Goal: Task Accomplishment & Management: Use online tool/utility

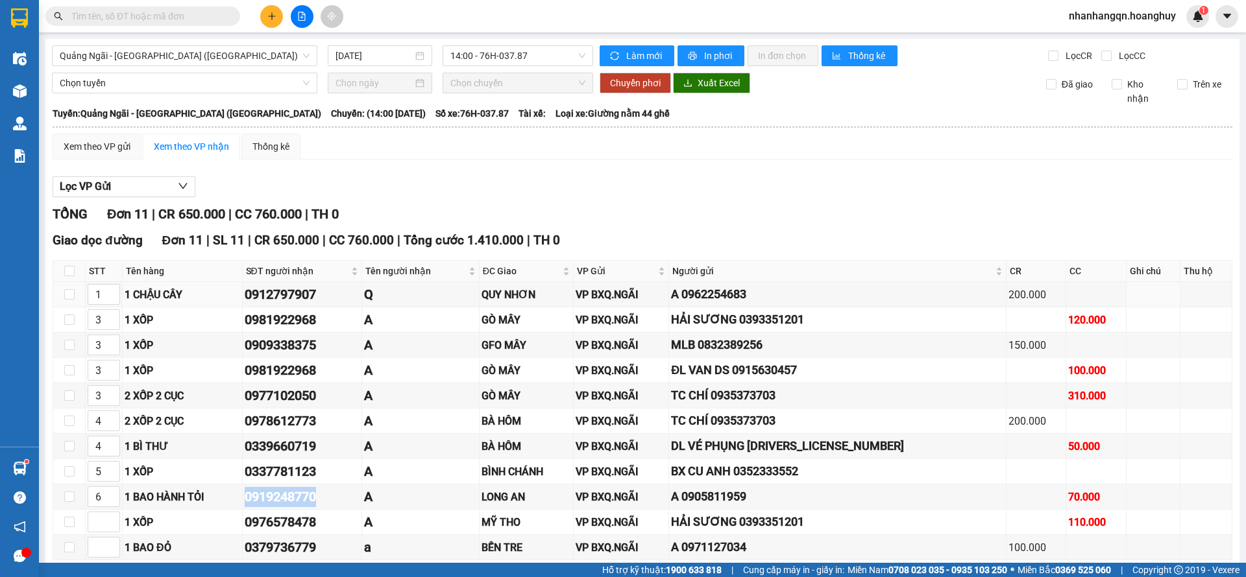
scroll to position [64, 0]
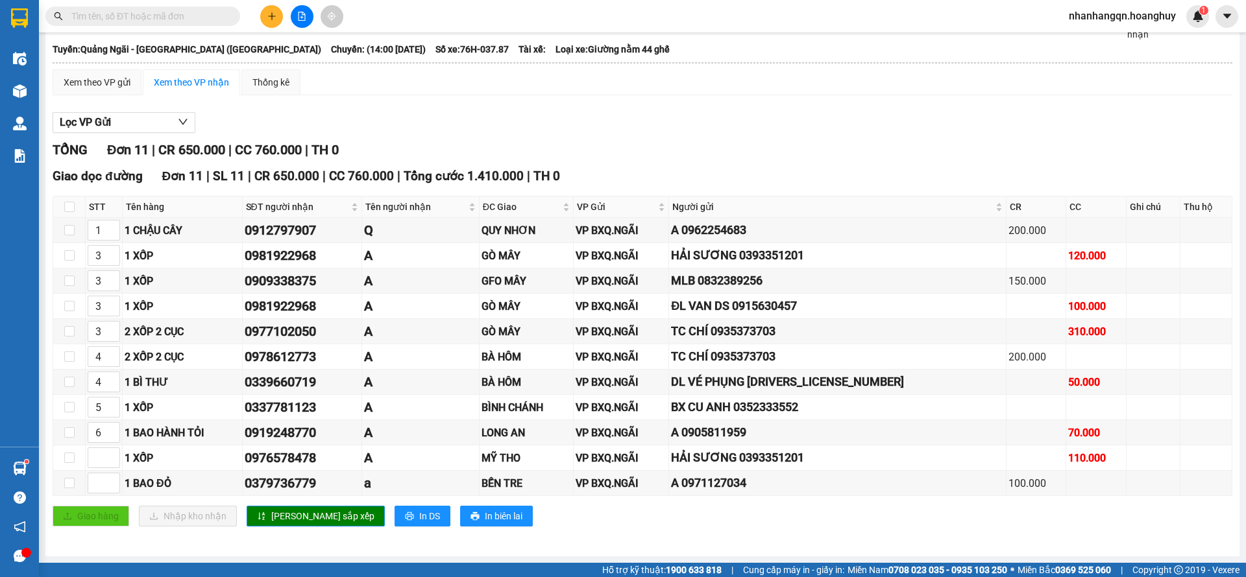
click at [169, 13] on input "text" at bounding box center [147, 16] width 153 height 14
click at [128, 4] on div "Kết quả tìm kiếm ( 548 ) Bộ lọc Mã ĐH Trạng thái Món hàng Thu hộ Tổng cước Chưa…" at bounding box center [623, 16] width 1246 height 32
click at [132, 11] on input "text" at bounding box center [147, 16] width 153 height 14
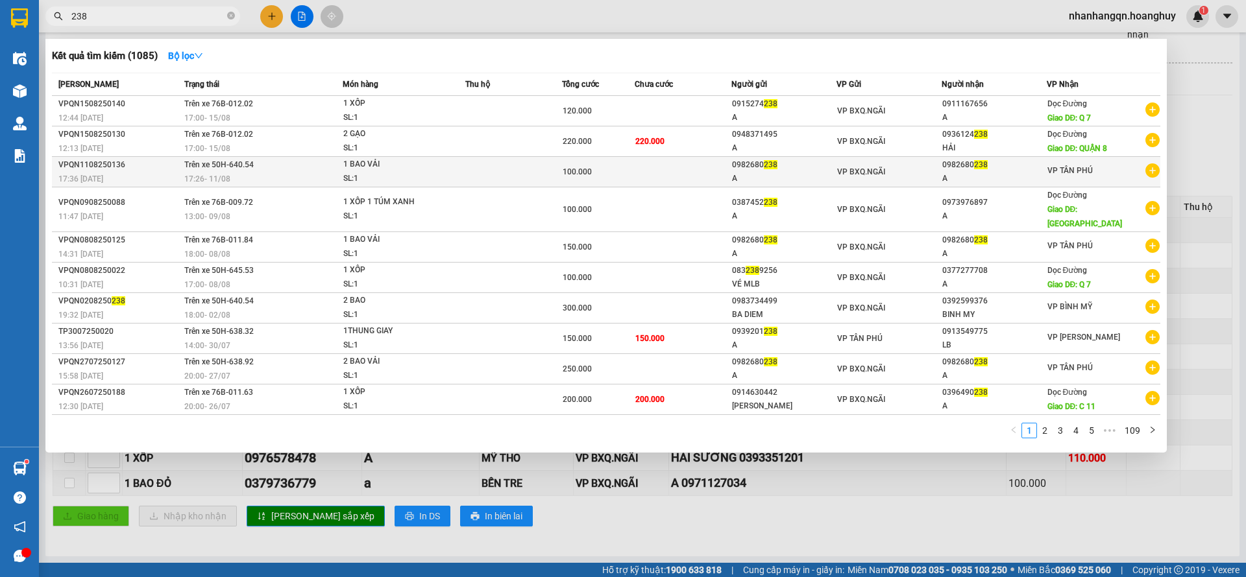
type input "238"
click at [870, 183] on td "VP BXQ.NGÃI" at bounding box center [888, 172] width 105 height 30
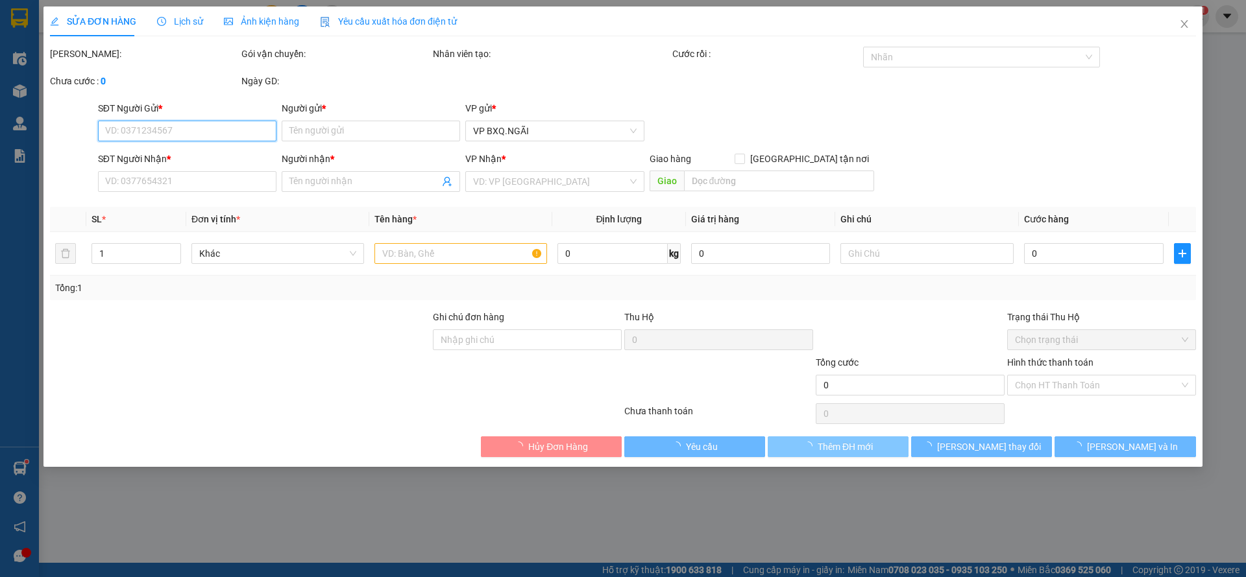
type input "0982680238"
type input "A"
type input "0982680238"
type input "A"
type input "100.000"
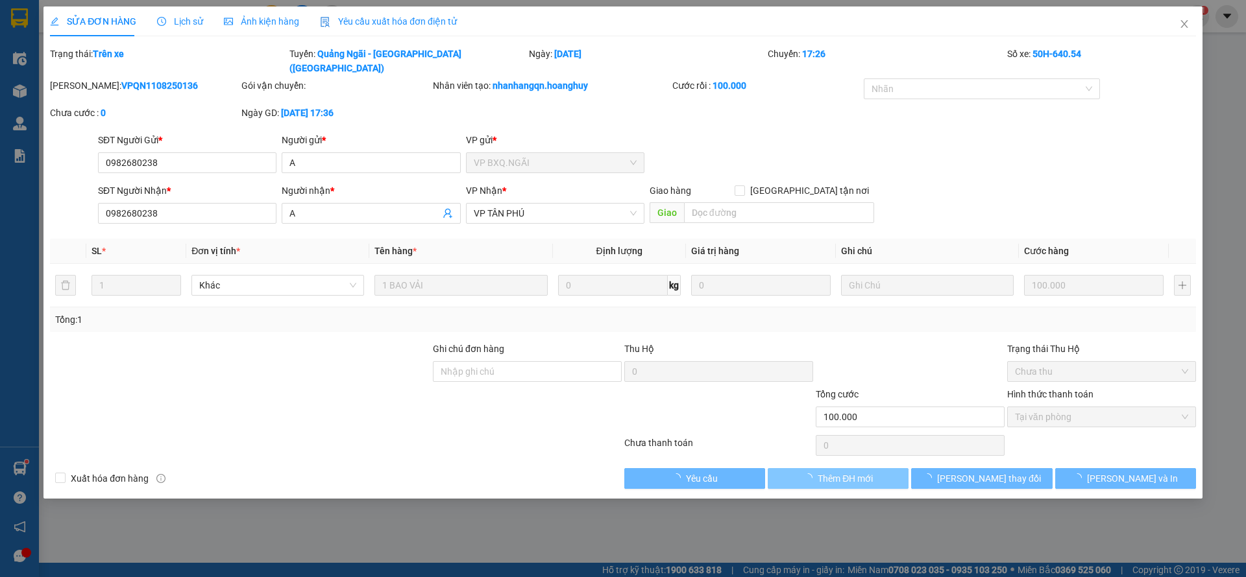
click at [846, 472] on span "Thêm ĐH mới" at bounding box center [845, 479] width 55 height 14
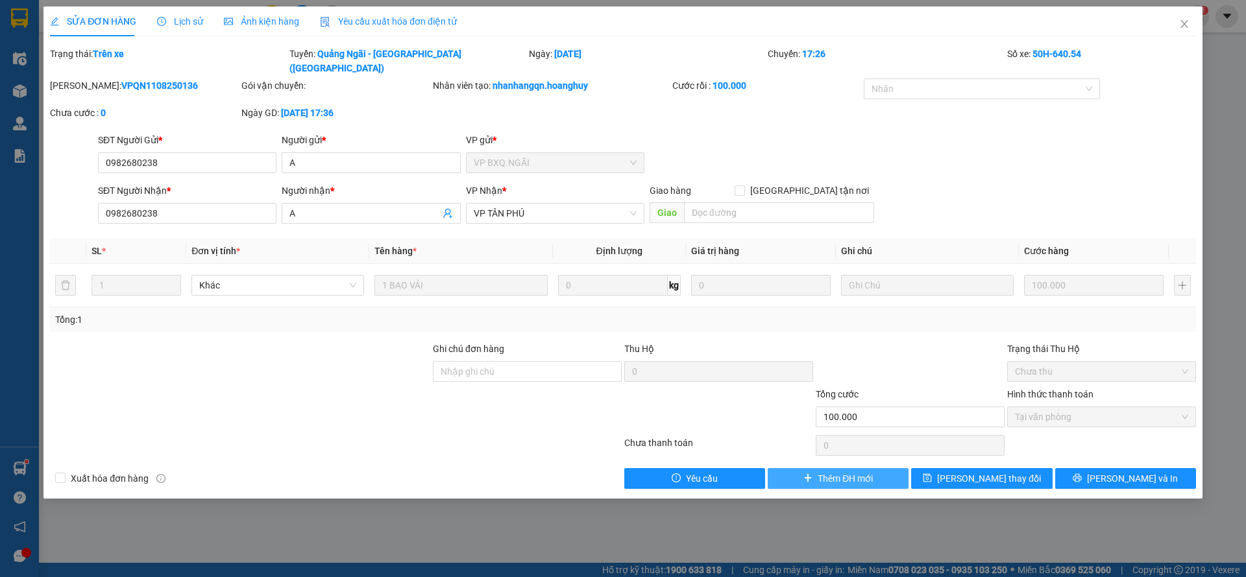
click at [846, 472] on span "Thêm ĐH mới" at bounding box center [845, 479] width 55 height 14
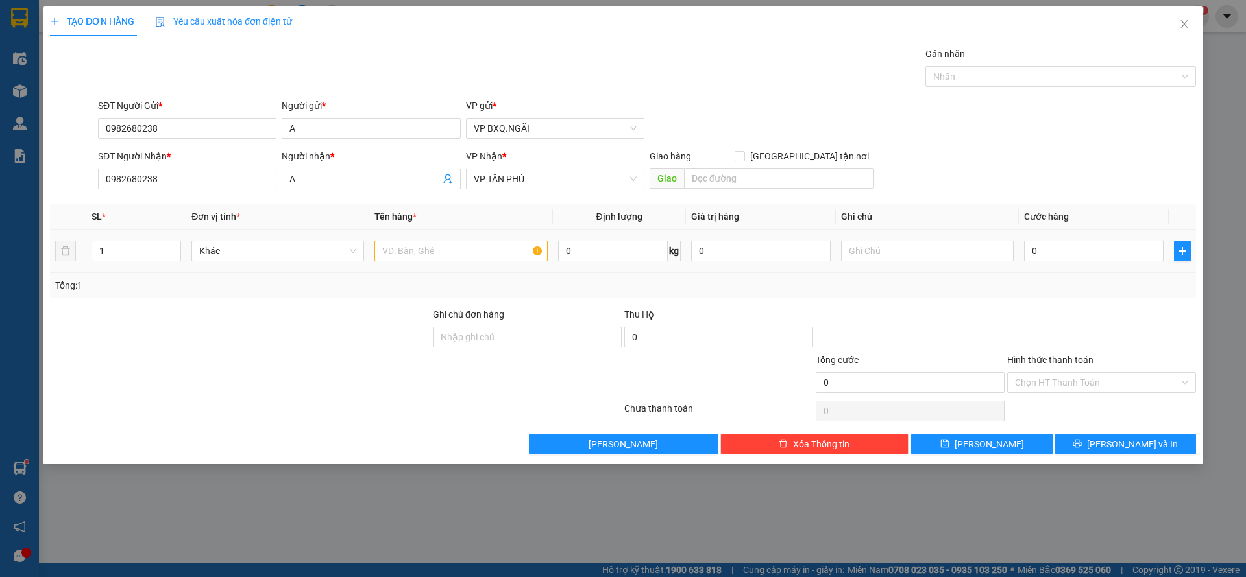
click at [409, 262] on div at bounding box center [460, 251] width 173 height 26
click at [402, 250] on input "text" at bounding box center [460, 251] width 173 height 21
type input "1 BAO VẢI"
type input "1"
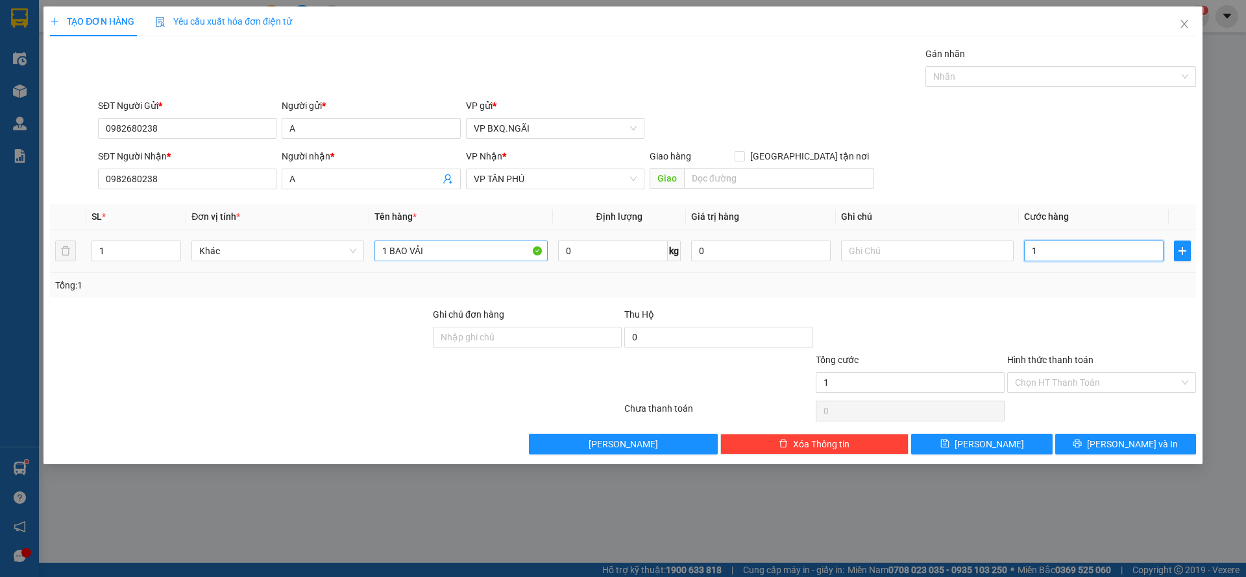
type input "1"
type input "10"
type input "100"
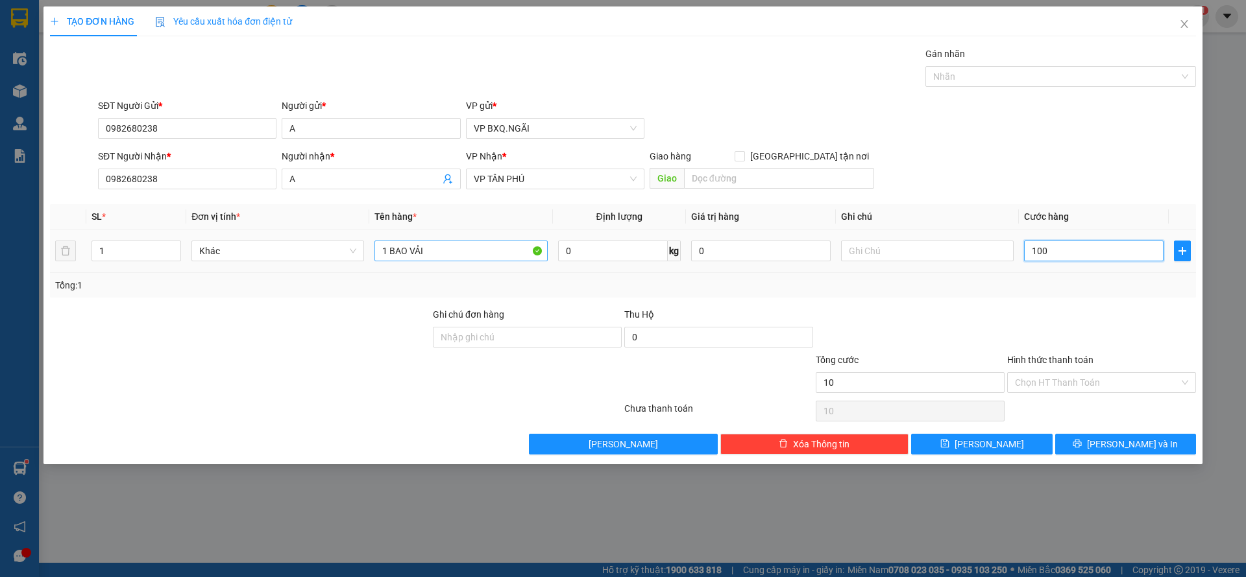
type input "100"
type input "1.000"
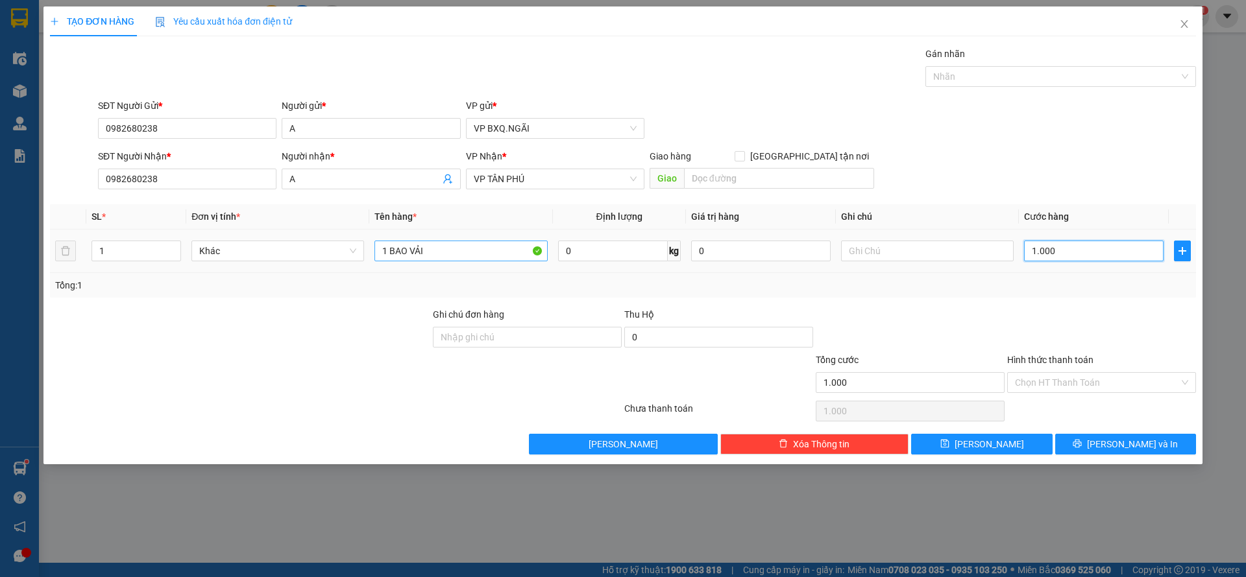
type input "10.000"
type input "100.000"
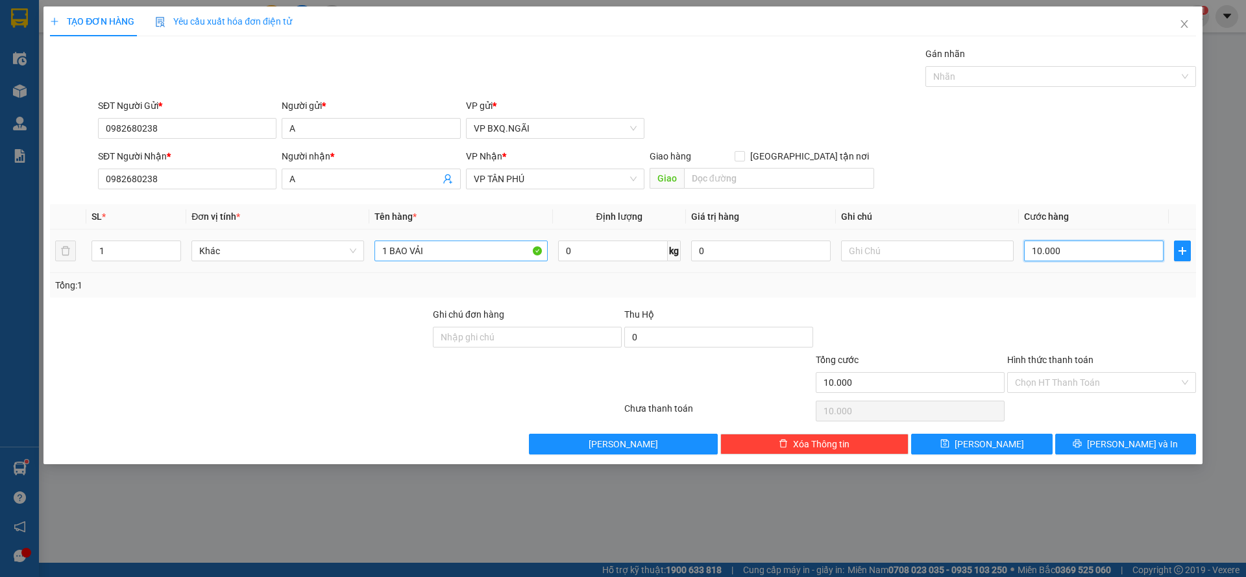
type input "100.000"
click at [1077, 385] on input "Hình thức thanh toán" at bounding box center [1097, 382] width 164 height 19
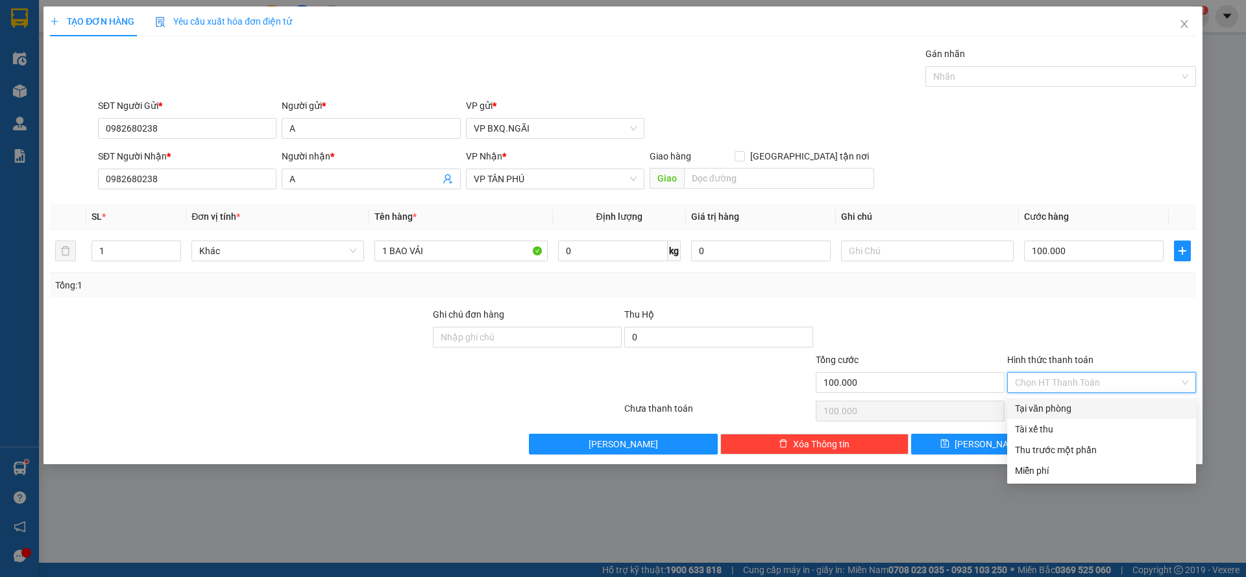
click at [1070, 402] on div "Tại văn phòng" at bounding box center [1101, 409] width 173 height 14
type input "0"
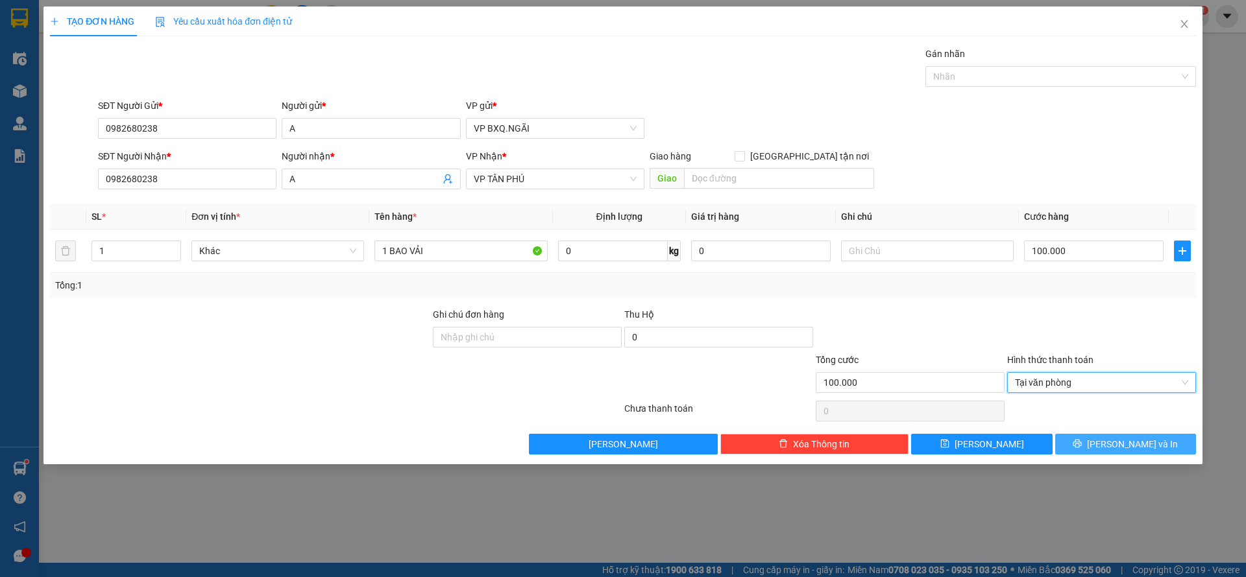
click at [1113, 442] on button "[PERSON_NAME] và In" at bounding box center [1125, 444] width 141 height 21
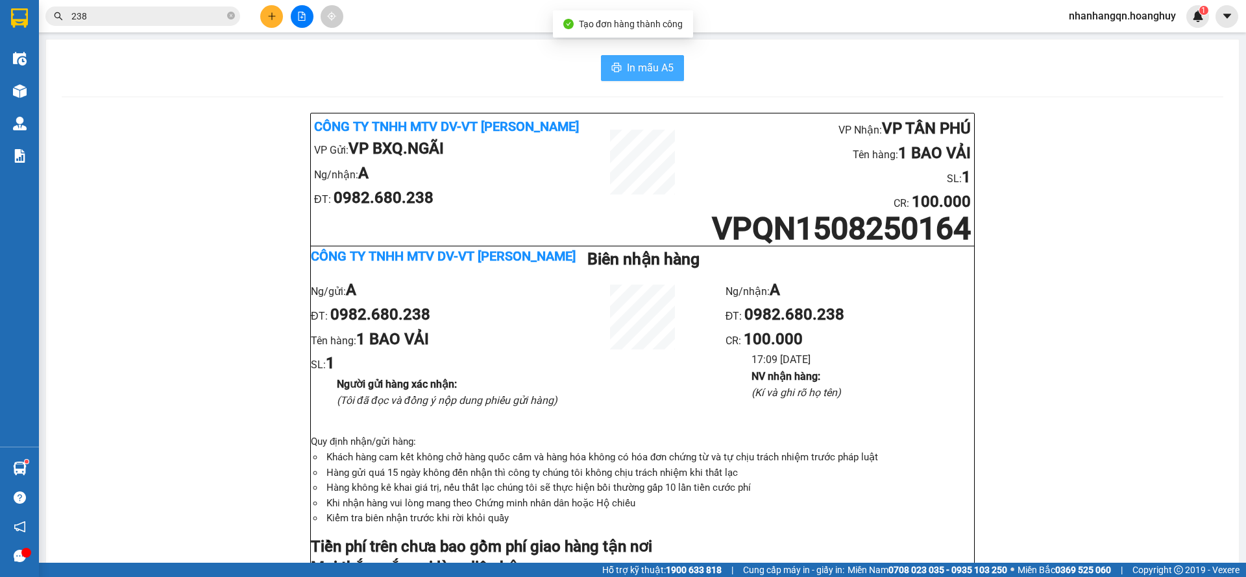
click at [627, 61] on span "In mẫu A5" at bounding box center [650, 68] width 47 height 16
click at [651, 80] on button "In mẫu A5" at bounding box center [642, 68] width 83 height 26
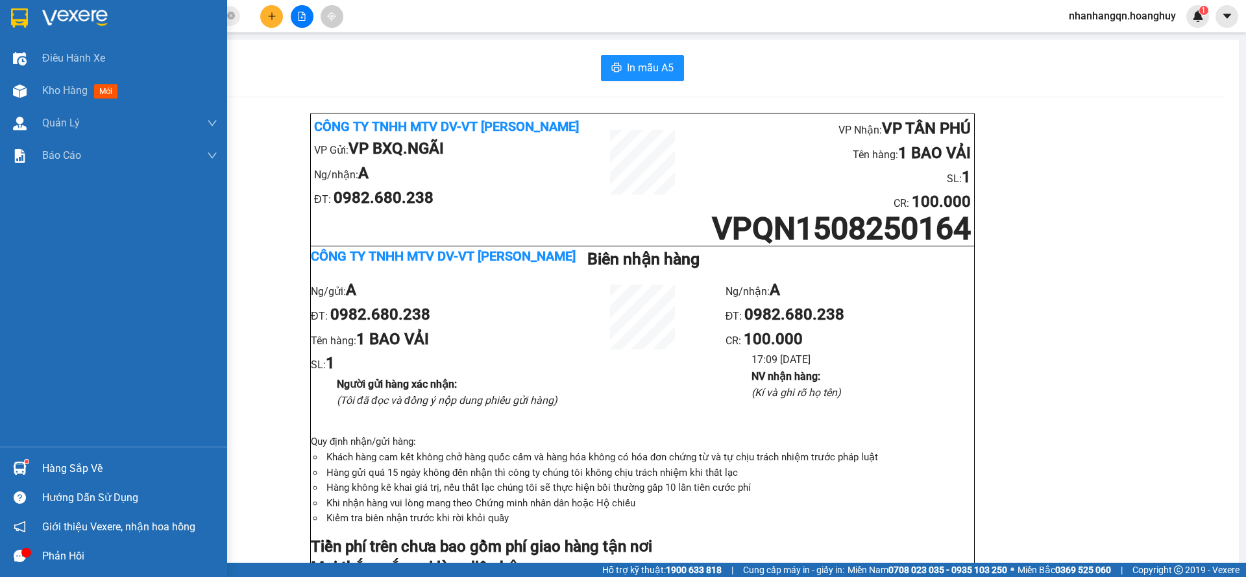
click at [45, 8] on img at bounding box center [75, 17] width 66 height 19
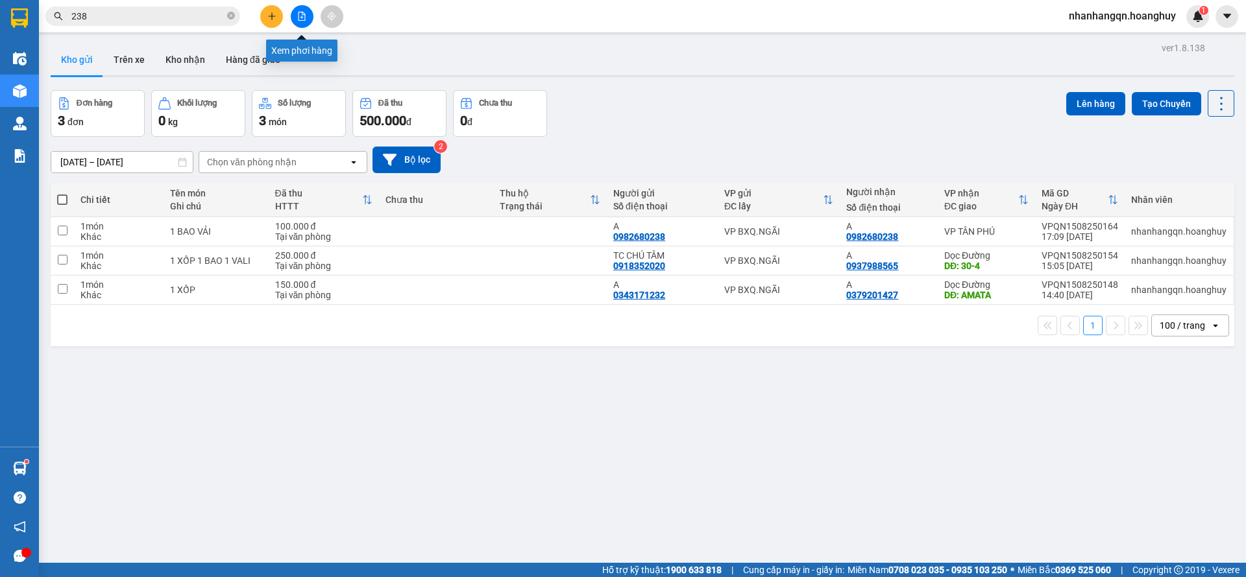
click at [297, 23] on button at bounding box center [302, 16] width 23 height 23
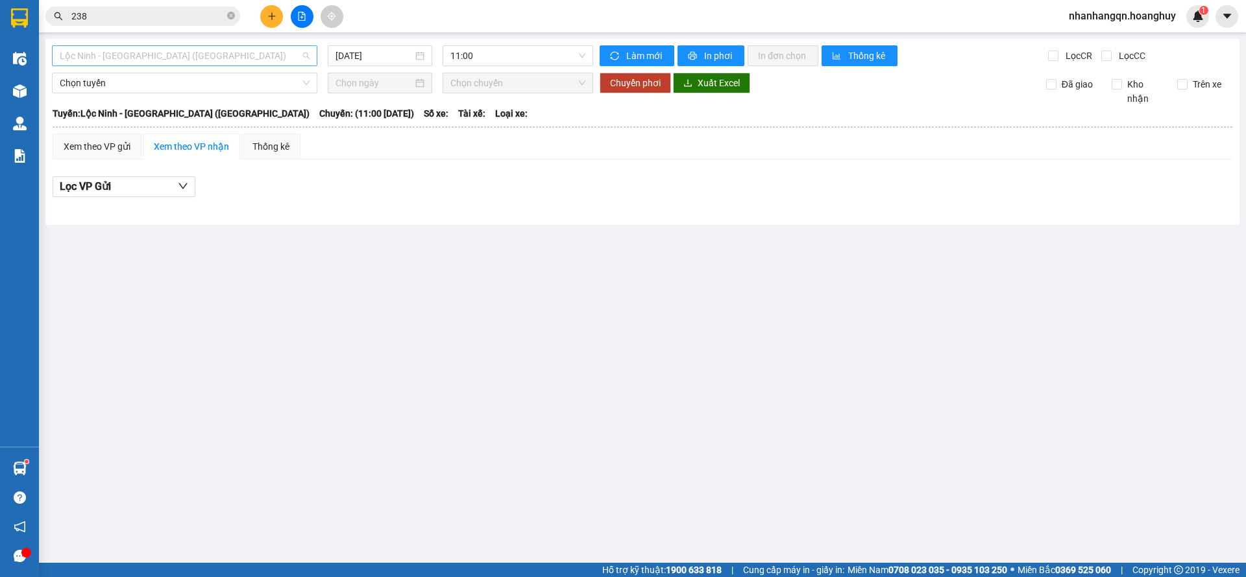
click at [239, 63] on span "Lộc Ninh - [GEOGRAPHIC_DATA] ([GEOGRAPHIC_DATA])" at bounding box center [185, 55] width 250 height 19
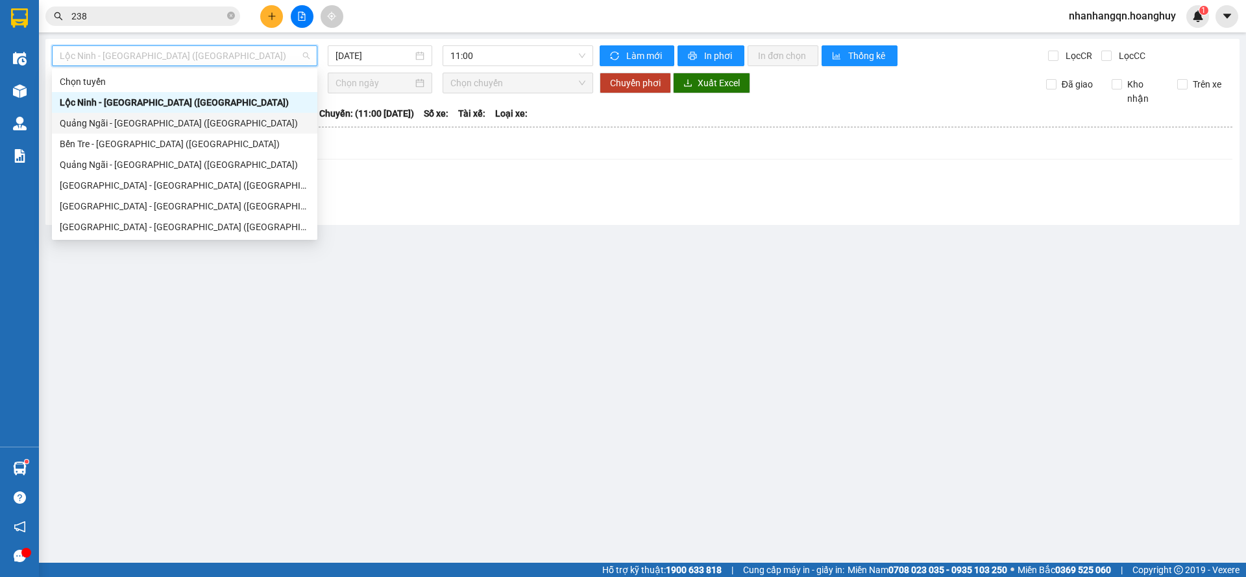
click at [202, 126] on div "Quảng Ngãi - [GEOGRAPHIC_DATA] ([GEOGRAPHIC_DATA])" at bounding box center [185, 123] width 250 height 14
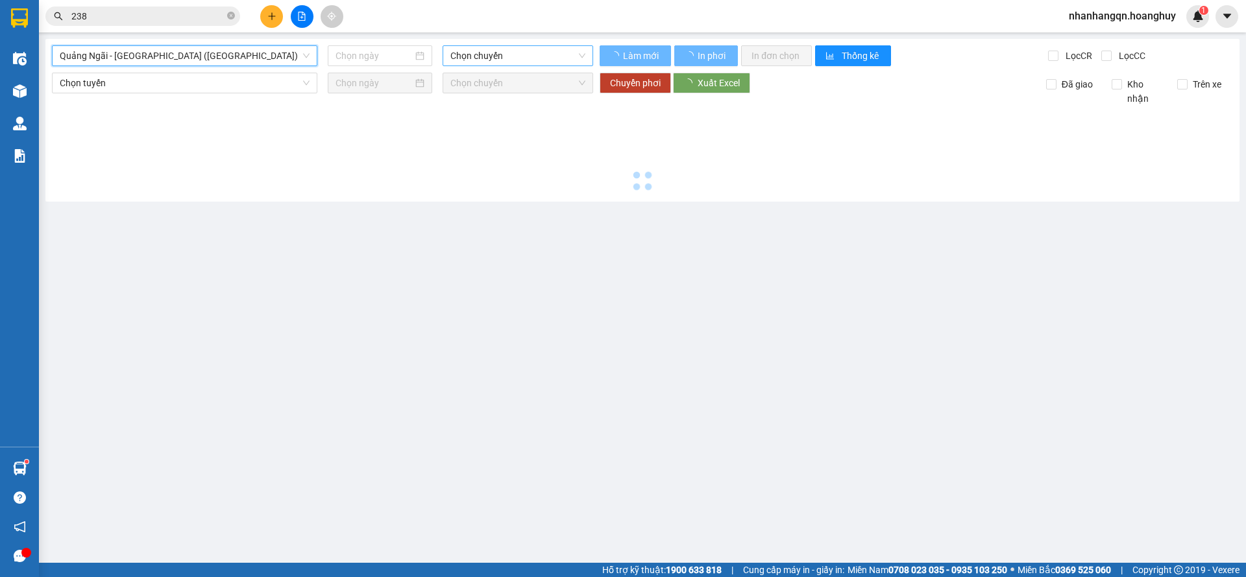
type input "[DATE]"
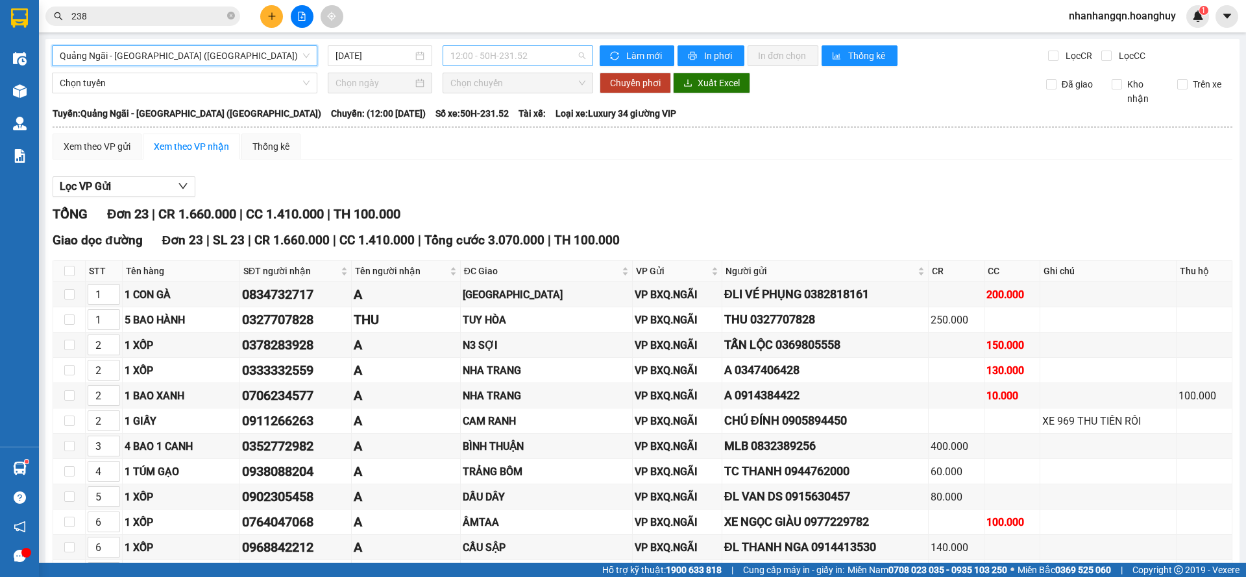
click at [493, 54] on span "12:00 - 50H-231.52" at bounding box center [517, 55] width 135 height 19
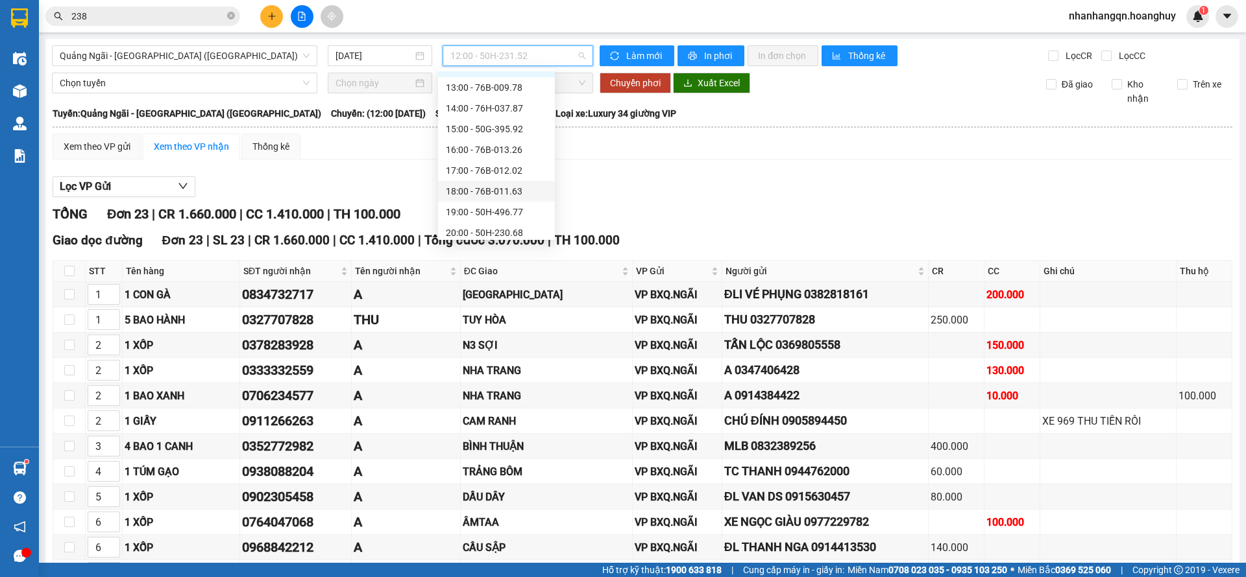
scroll to position [42, 0]
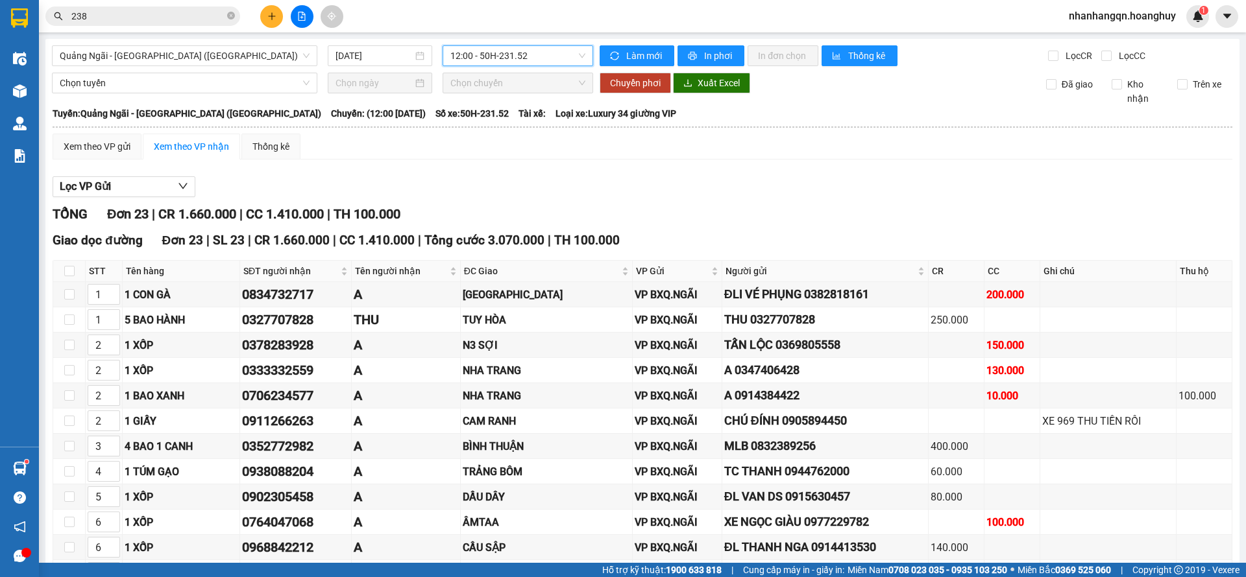
click at [12, 18] on img at bounding box center [19, 17] width 17 height 19
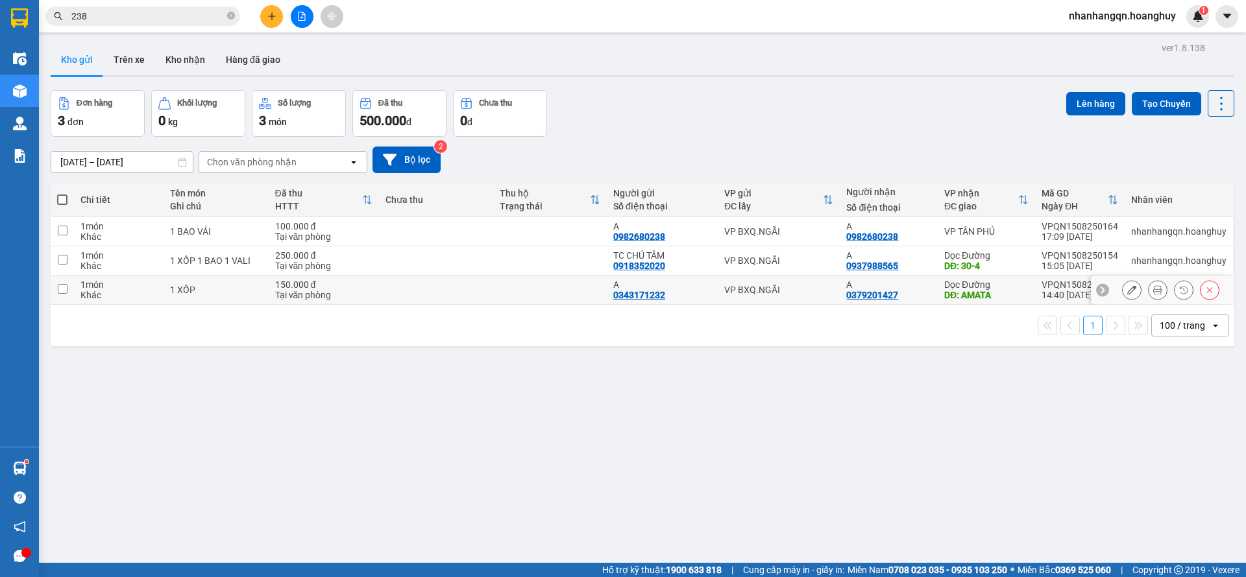
click at [770, 285] on div "VP BXQ.NGÃI" at bounding box center [779, 290] width 110 height 10
checkbox input "true"
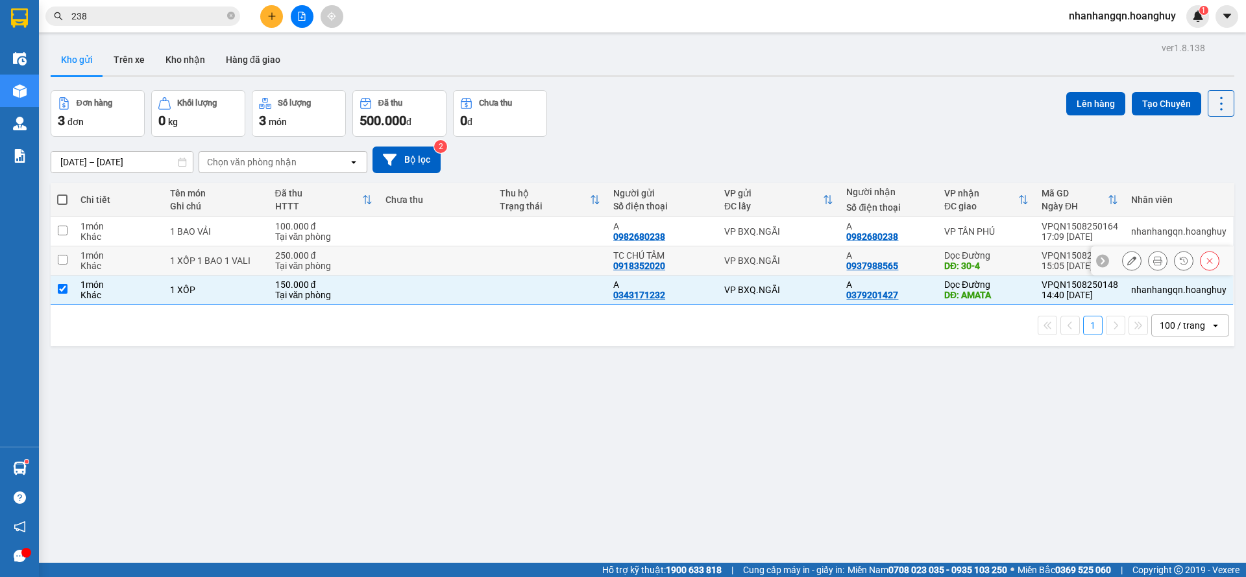
click at [775, 260] on div "VP BXQ.NGÃI" at bounding box center [779, 261] width 110 height 10
checkbox input "true"
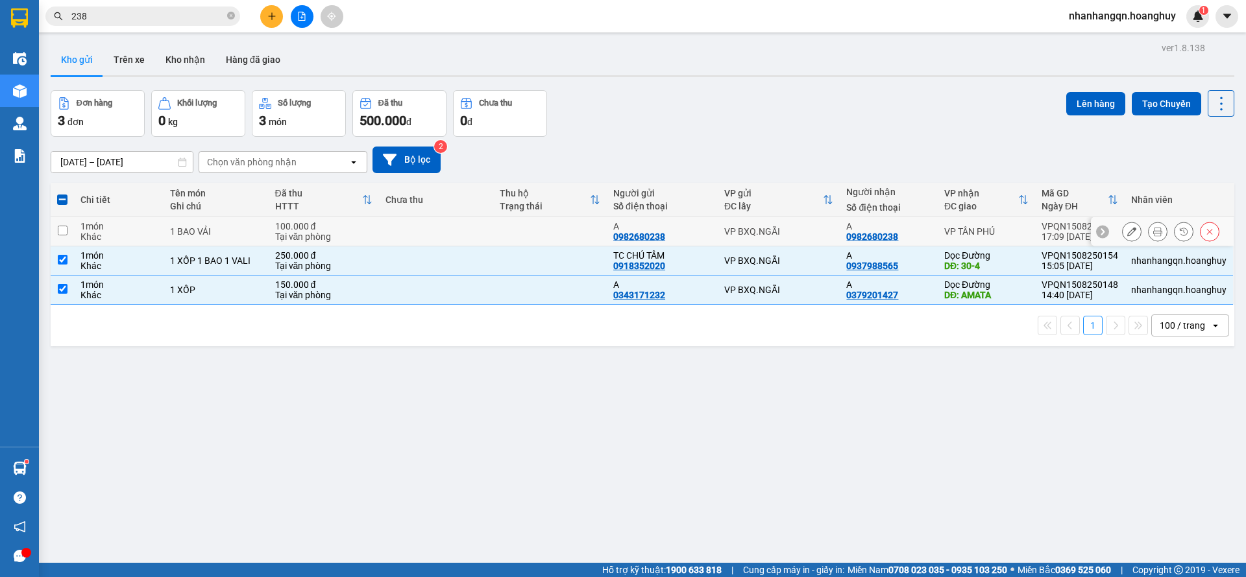
click at [780, 223] on td "VP BXQ.NGÃI" at bounding box center [779, 231] width 123 height 29
checkbox input "true"
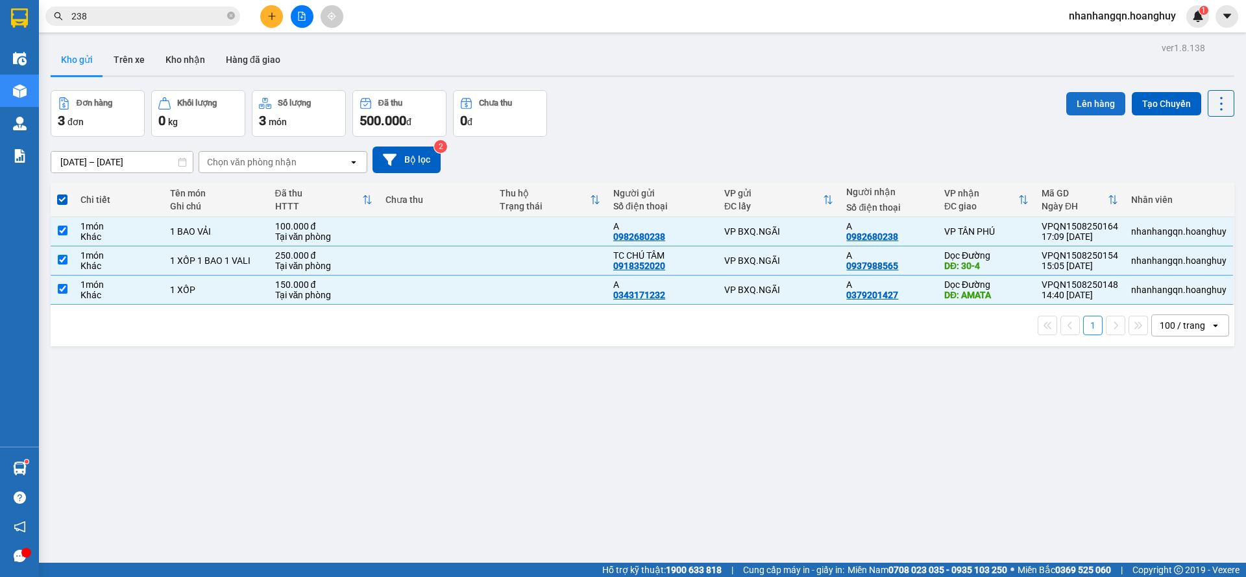
click at [1087, 101] on button "Lên hàng" at bounding box center [1095, 103] width 59 height 23
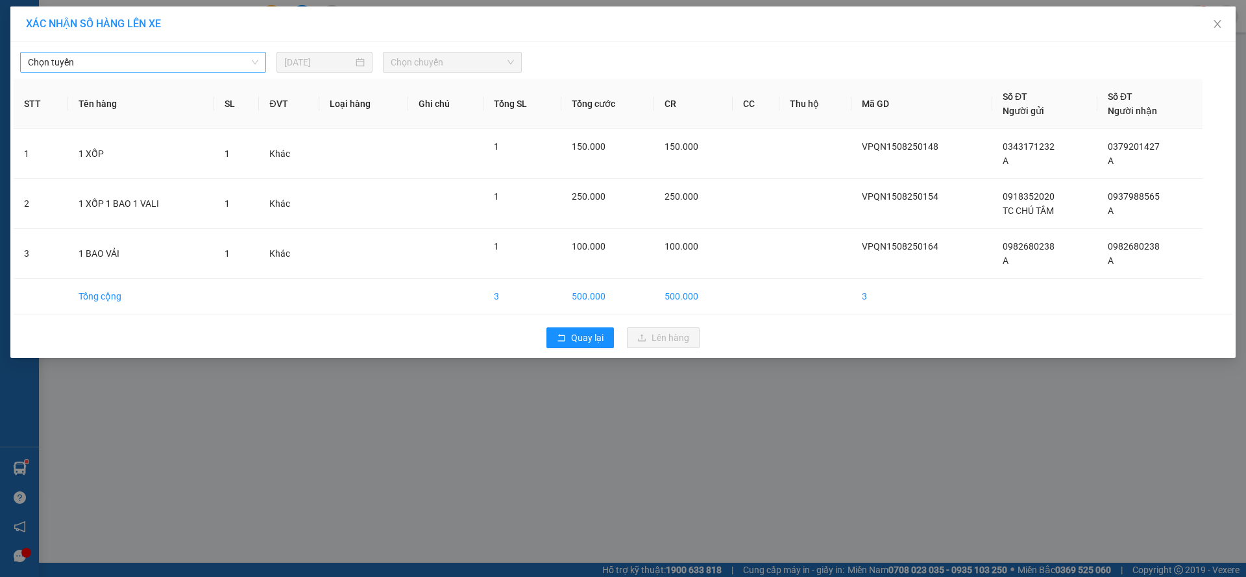
drag, startPoint x: 232, startPoint y: 47, endPoint x: 218, endPoint y: 53, distance: 14.8
click at [225, 48] on div "Chọn tuyến [DATE] Chọn chuyến" at bounding box center [623, 58] width 1219 height 27
click at [218, 53] on span "Chọn tuyến" at bounding box center [143, 62] width 230 height 19
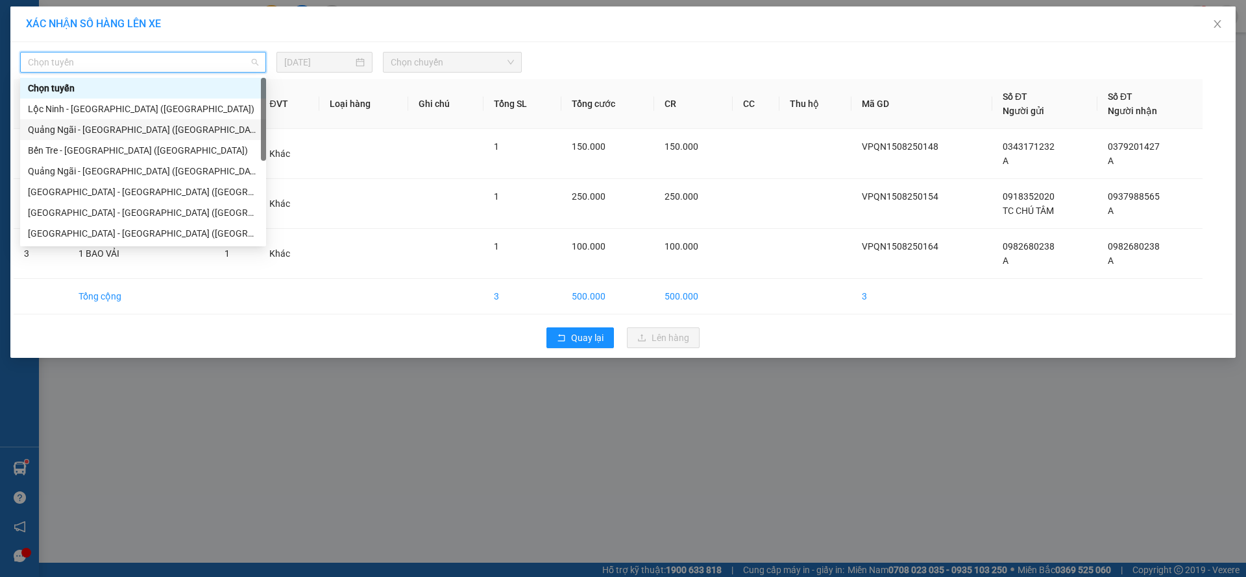
click at [123, 128] on div "Quảng Ngãi - [GEOGRAPHIC_DATA] ([GEOGRAPHIC_DATA])" at bounding box center [143, 130] width 230 height 14
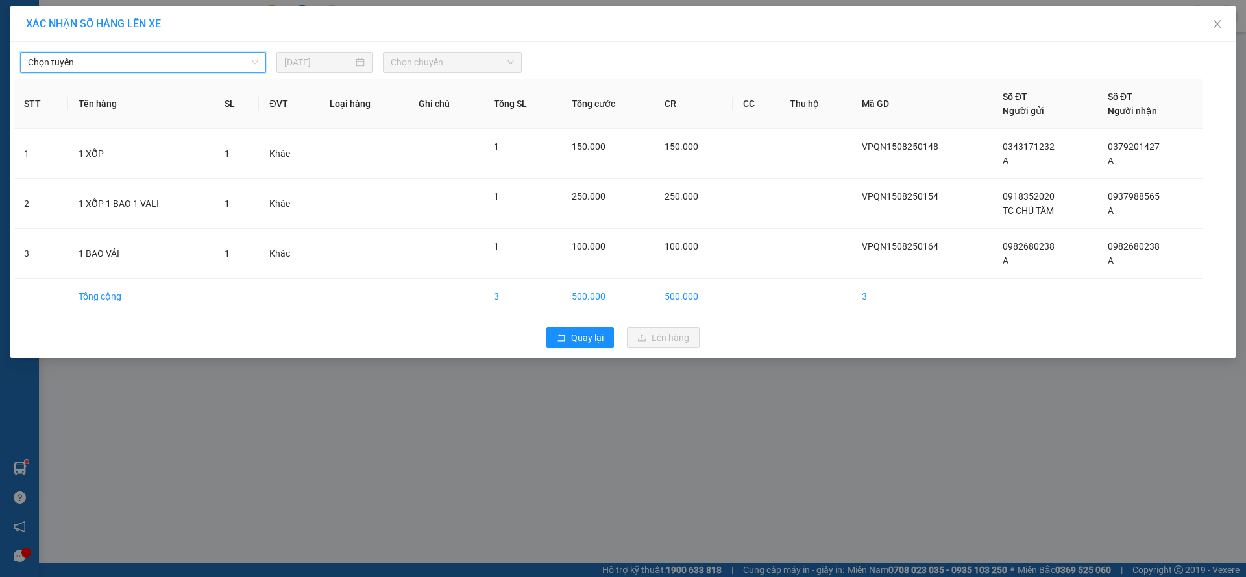
click at [406, 65] on span "Chọn chuyến" at bounding box center [452, 62] width 123 height 19
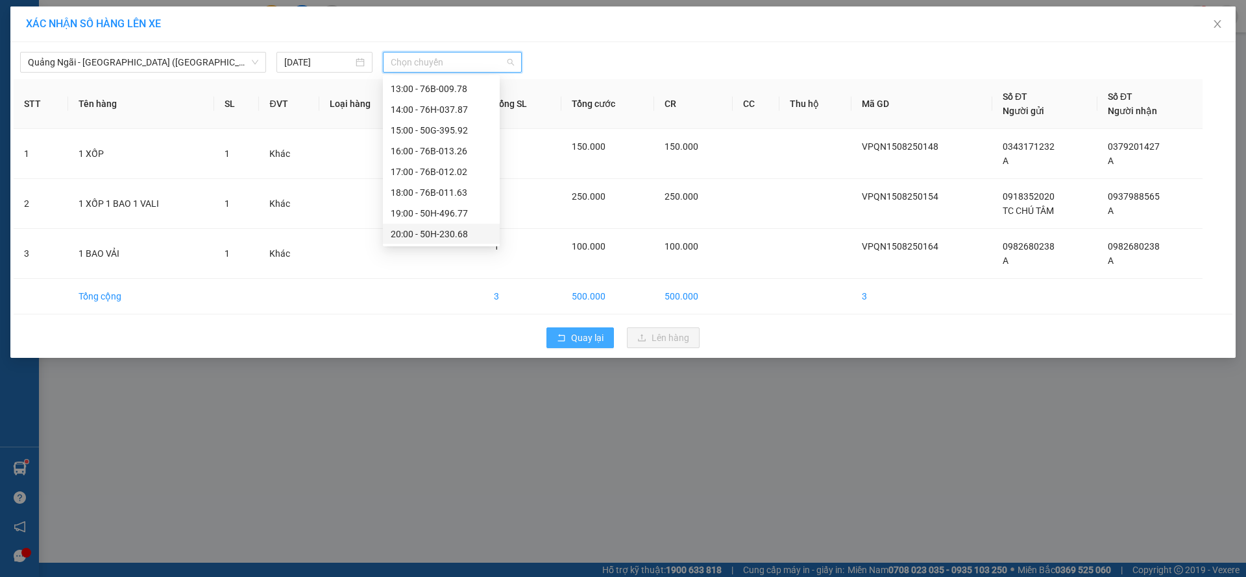
scroll to position [42, 0]
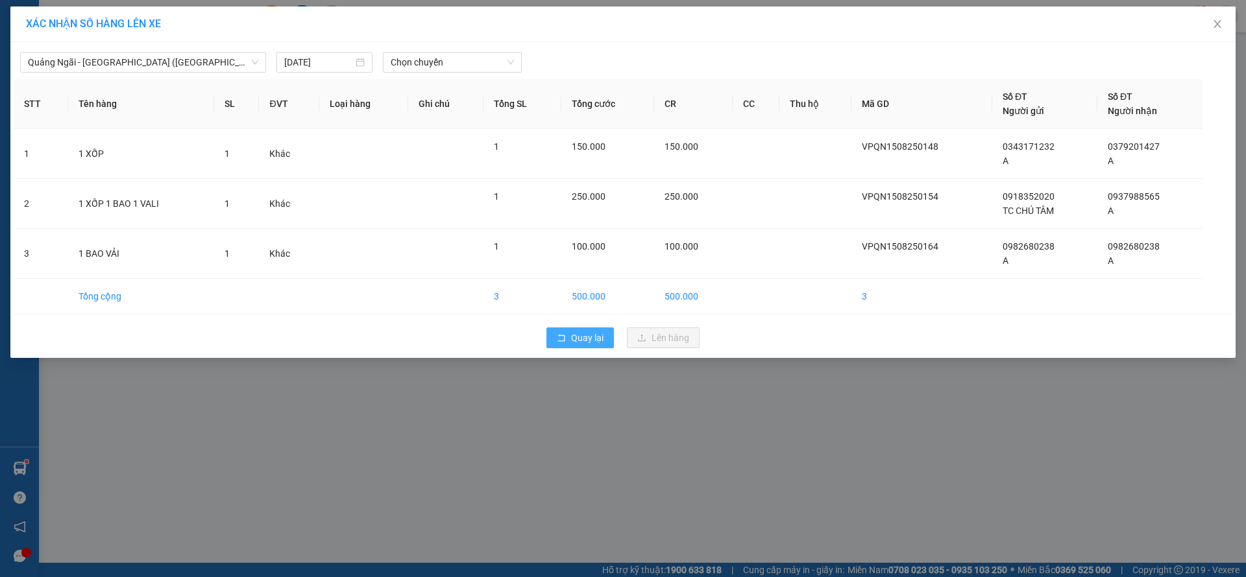
click at [590, 338] on span "Quay lại" at bounding box center [587, 338] width 32 height 14
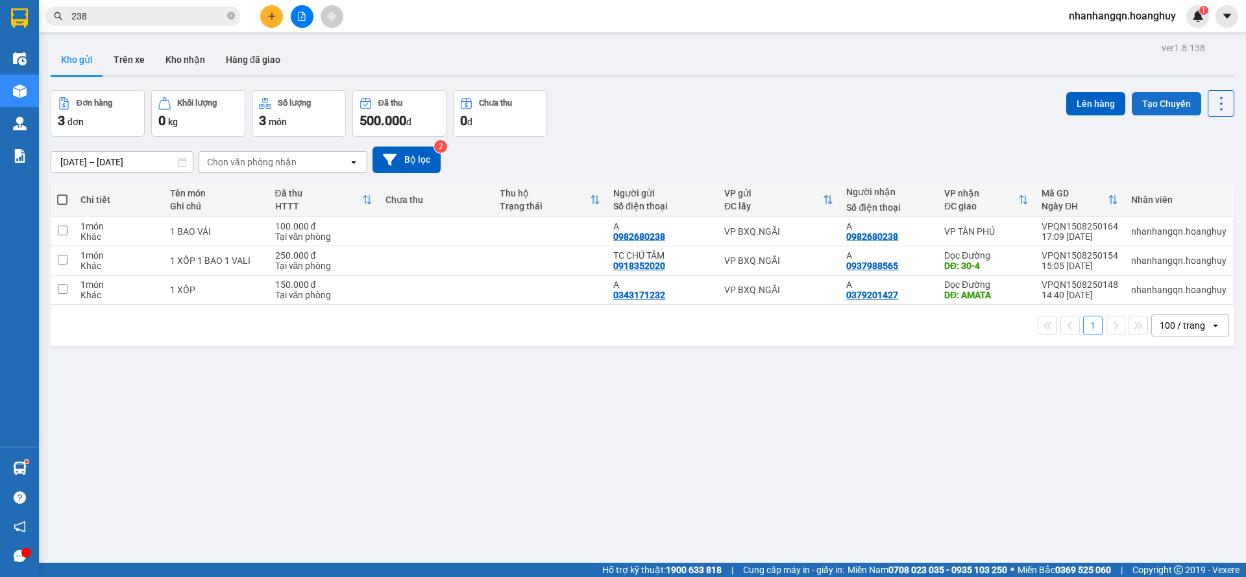
click at [1145, 106] on button "Tạo Chuyến" at bounding box center [1166, 103] width 69 height 23
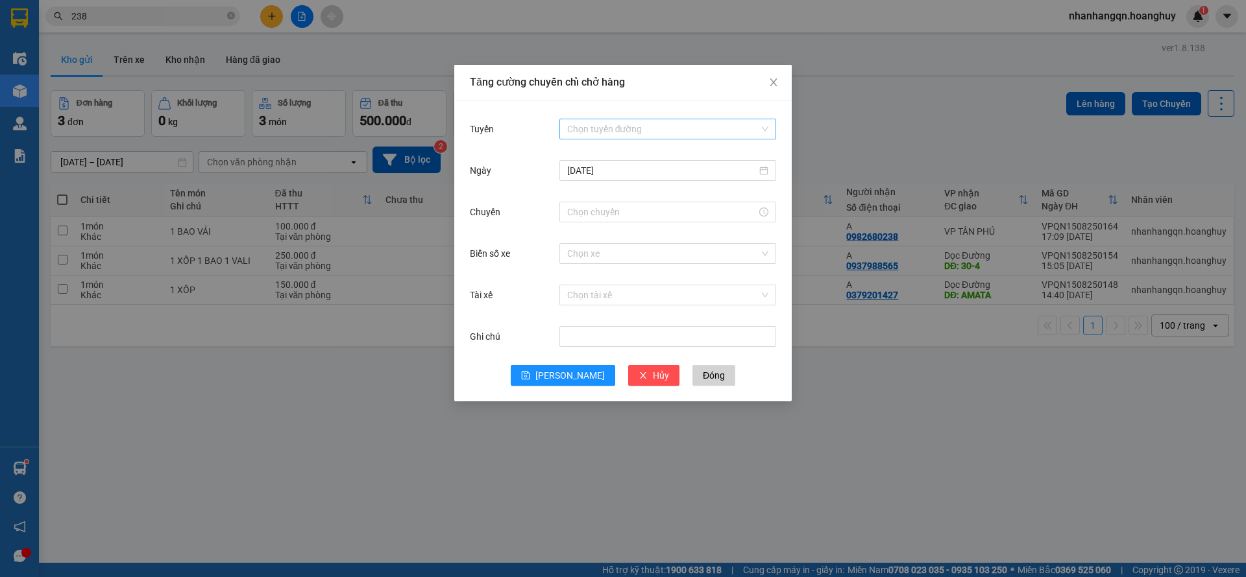
click at [689, 127] on input "Tuyến" at bounding box center [663, 128] width 192 height 19
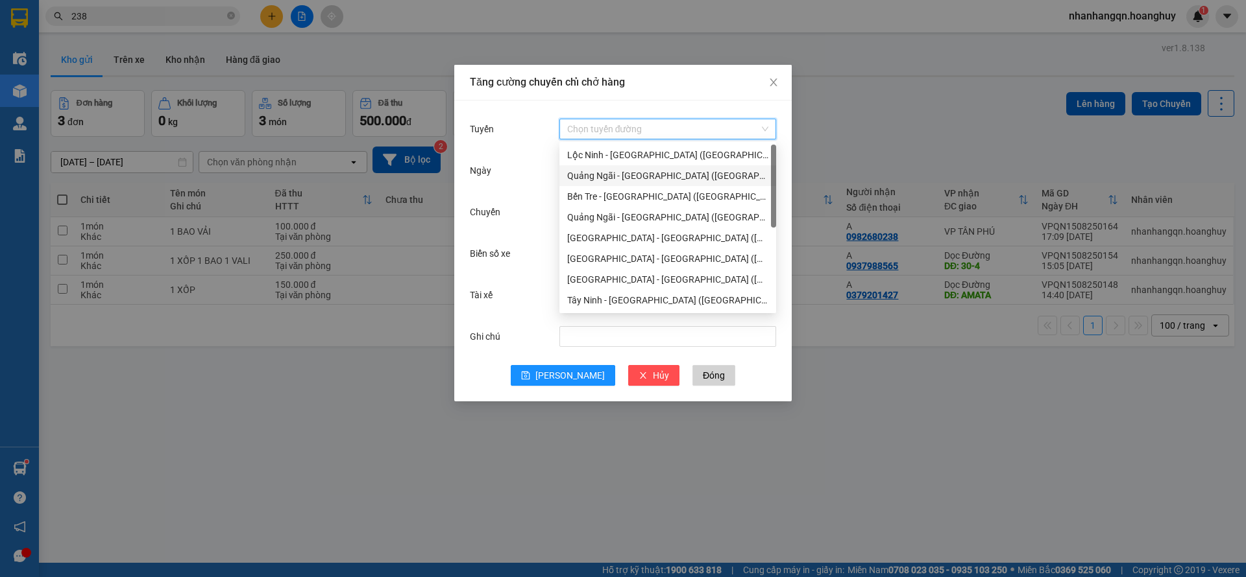
click at [651, 176] on div "Quảng Ngãi - [GEOGRAPHIC_DATA] ([GEOGRAPHIC_DATA])" at bounding box center [667, 176] width 201 height 14
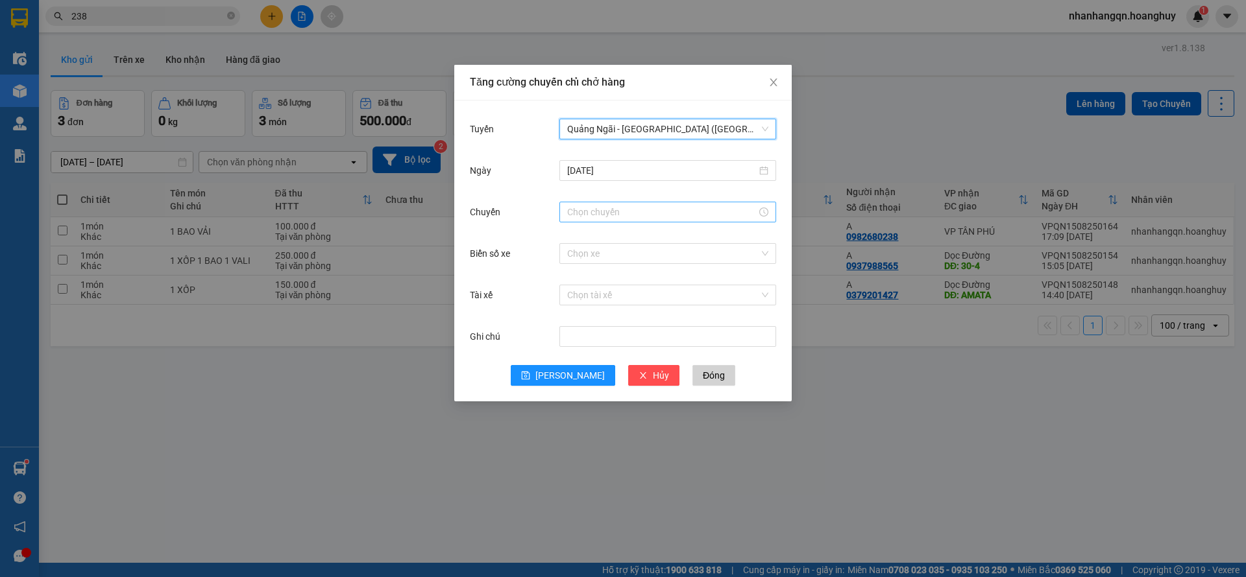
click at [643, 212] on input "Chuyến" at bounding box center [661, 212] width 189 height 14
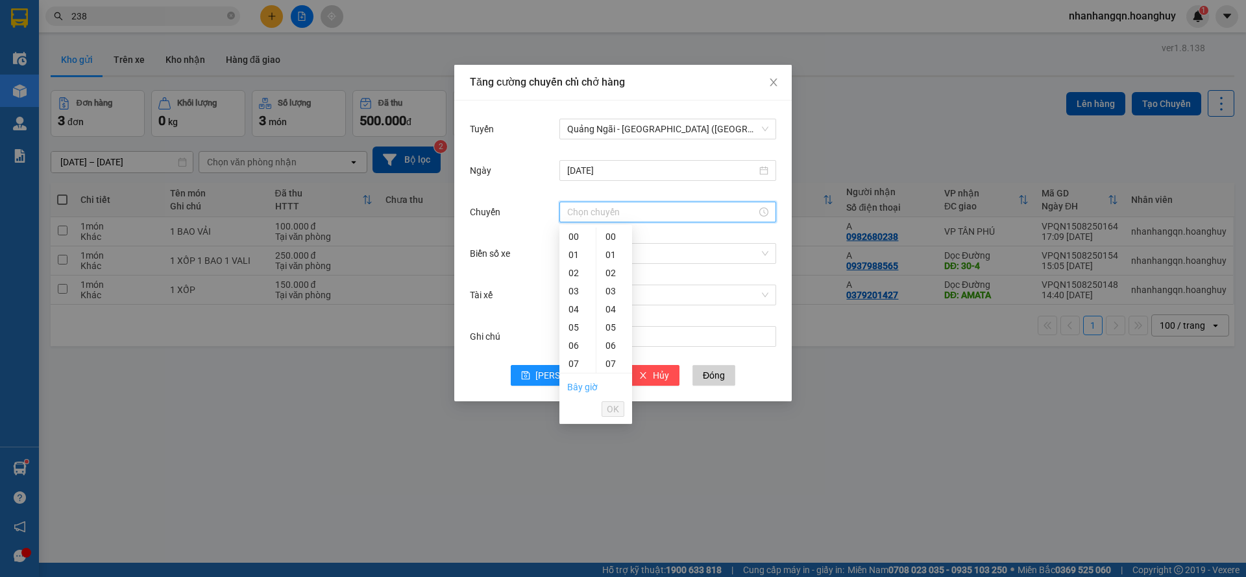
click at [582, 385] on link "Bây giờ" at bounding box center [582, 387] width 30 height 10
type input "17:13"
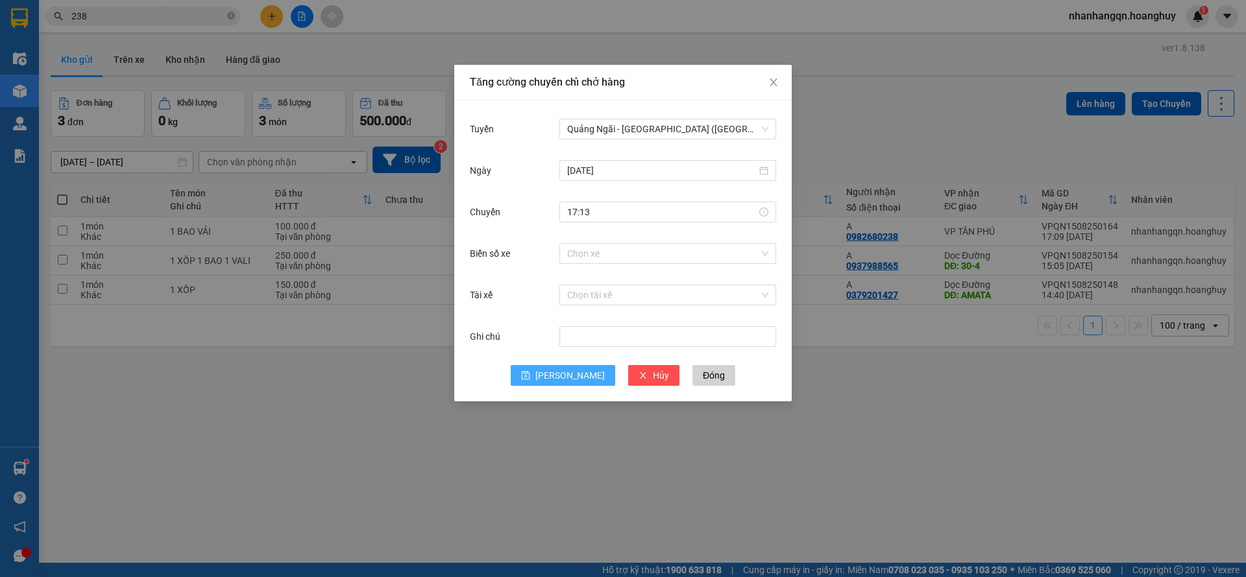
click at [559, 379] on button "[PERSON_NAME]" at bounding box center [563, 375] width 104 height 21
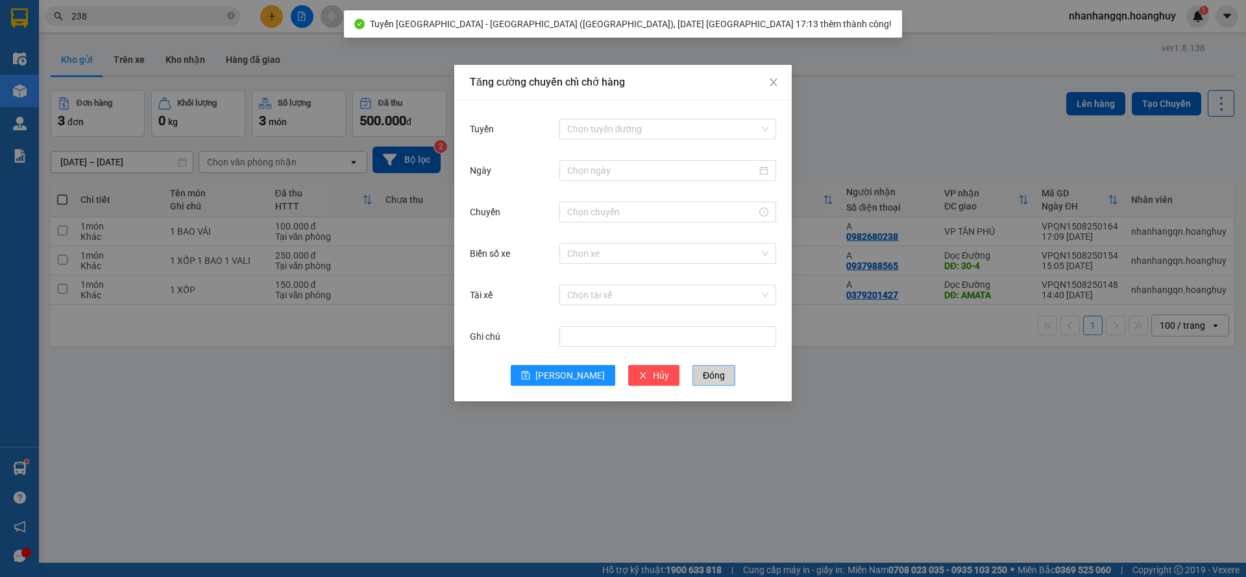
click at [703, 380] on span "Đóng" at bounding box center [714, 376] width 22 height 14
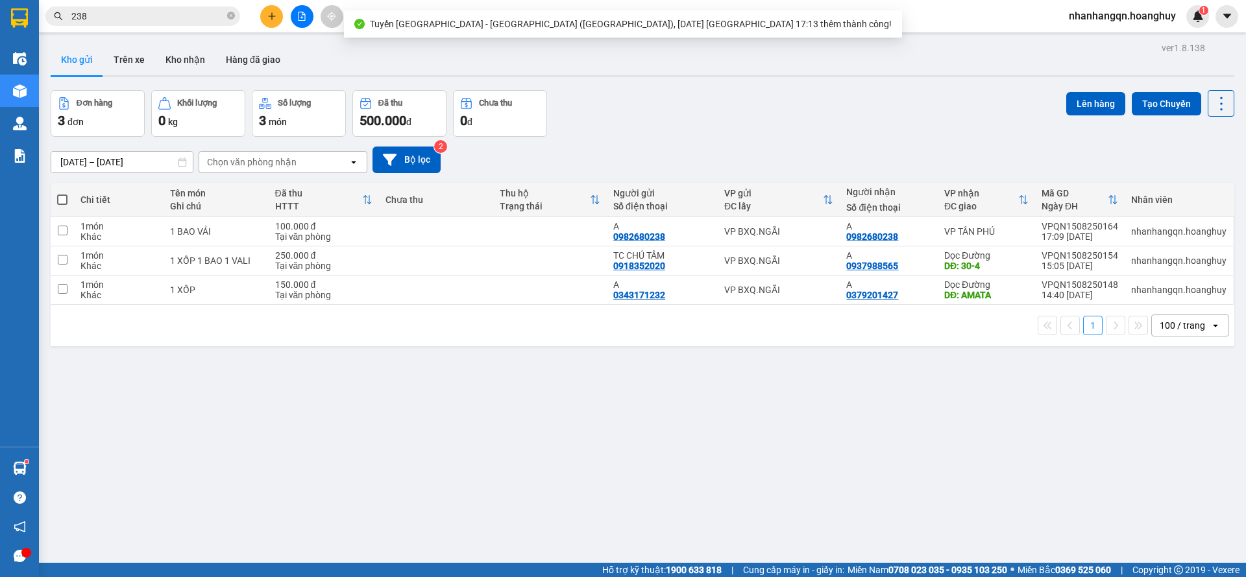
click at [790, 307] on div "1 100 / trang open" at bounding box center [643, 326] width 1184 height 42
click at [790, 298] on td "VP BXQ.NGÃI" at bounding box center [779, 290] width 123 height 29
checkbox input "true"
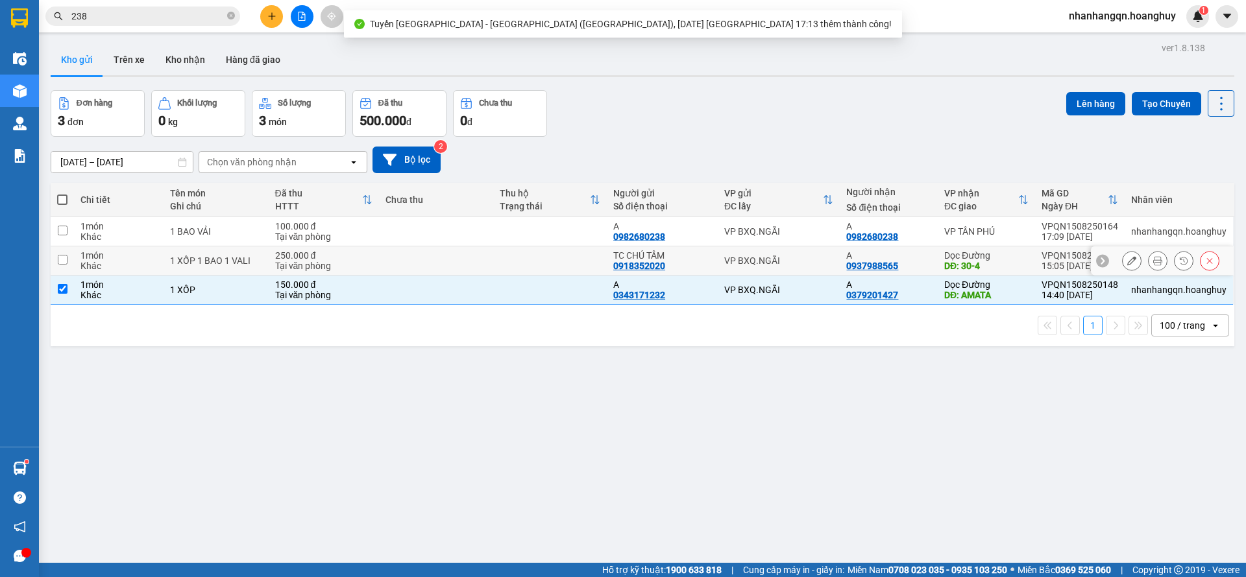
click at [801, 257] on div "VP BXQ.NGÃI" at bounding box center [779, 261] width 110 height 10
checkbox input "true"
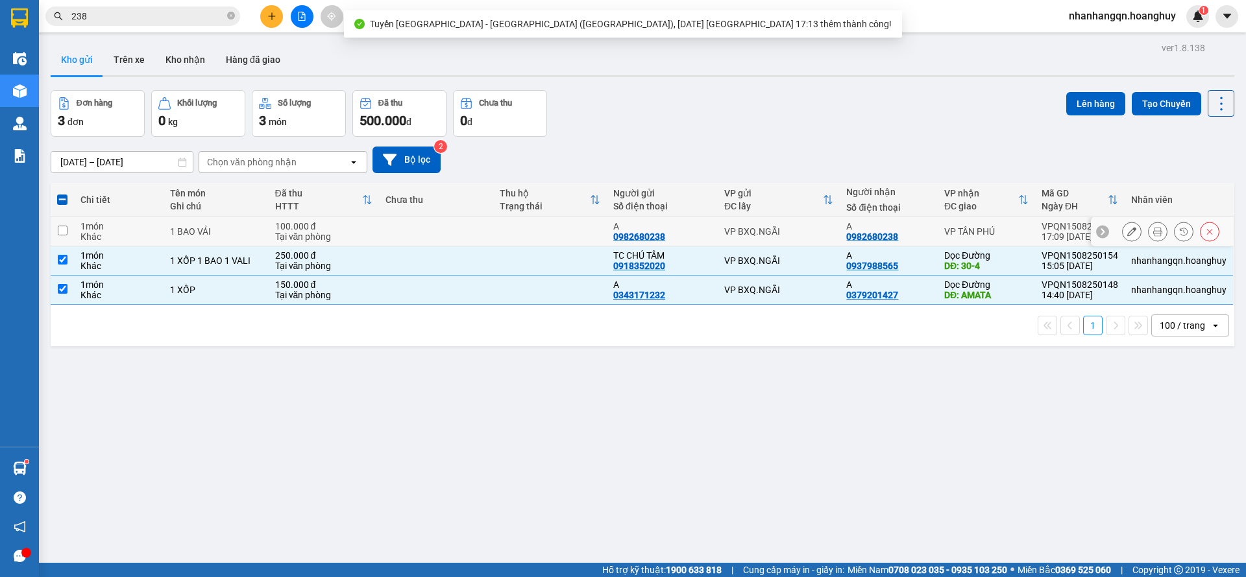
click at [807, 225] on td "VP BXQ.NGÃI" at bounding box center [779, 231] width 123 height 29
checkbox input "true"
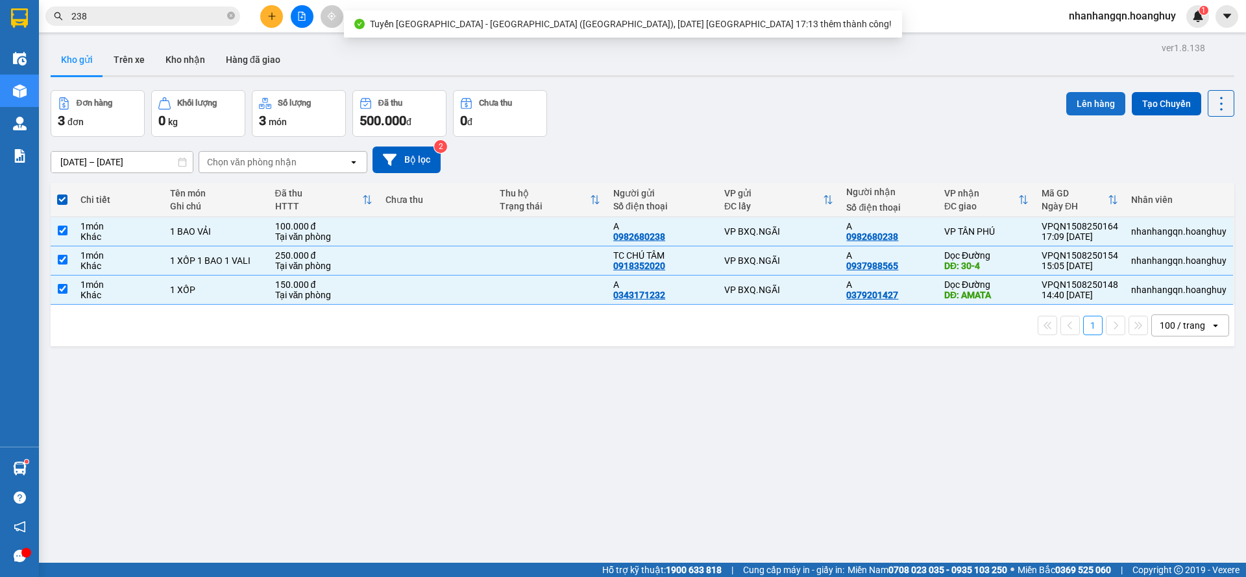
click at [1100, 95] on button "Lên hàng" at bounding box center [1095, 103] width 59 height 23
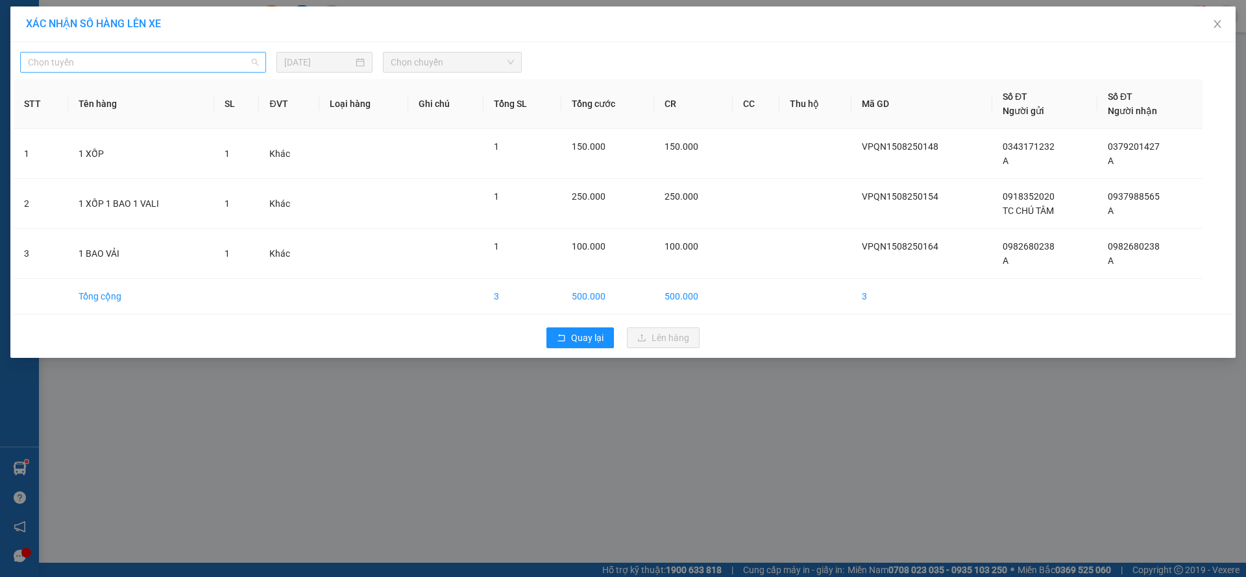
click at [239, 60] on span "Chọn tuyến" at bounding box center [143, 62] width 230 height 19
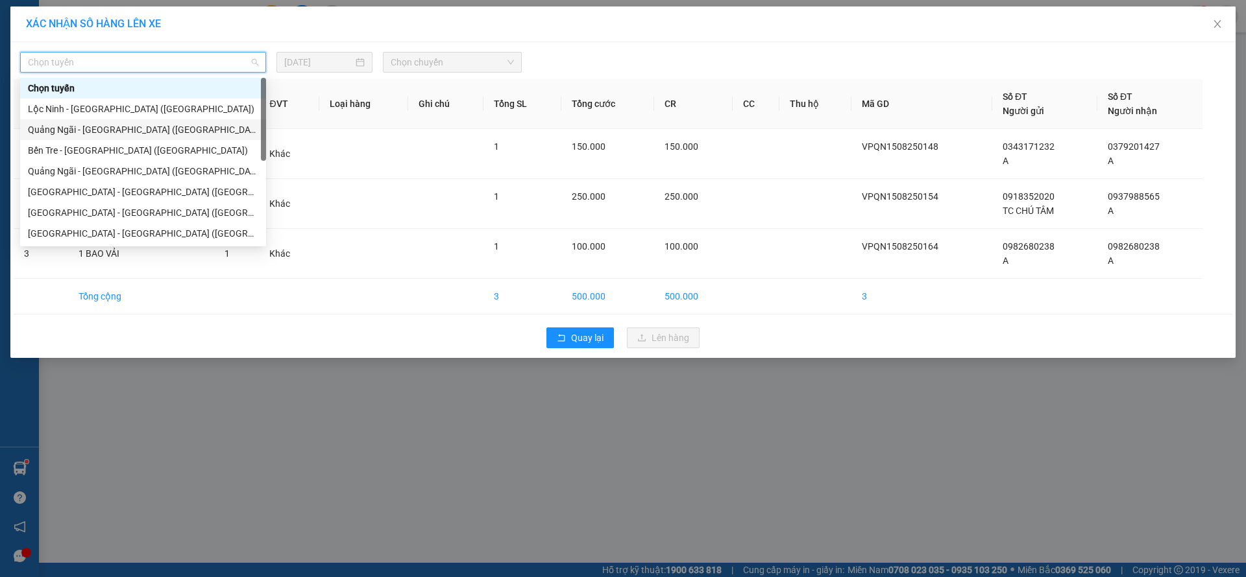
click at [140, 128] on div "Quảng Ngãi - [GEOGRAPHIC_DATA] ([GEOGRAPHIC_DATA])" at bounding box center [143, 130] width 230 height 14
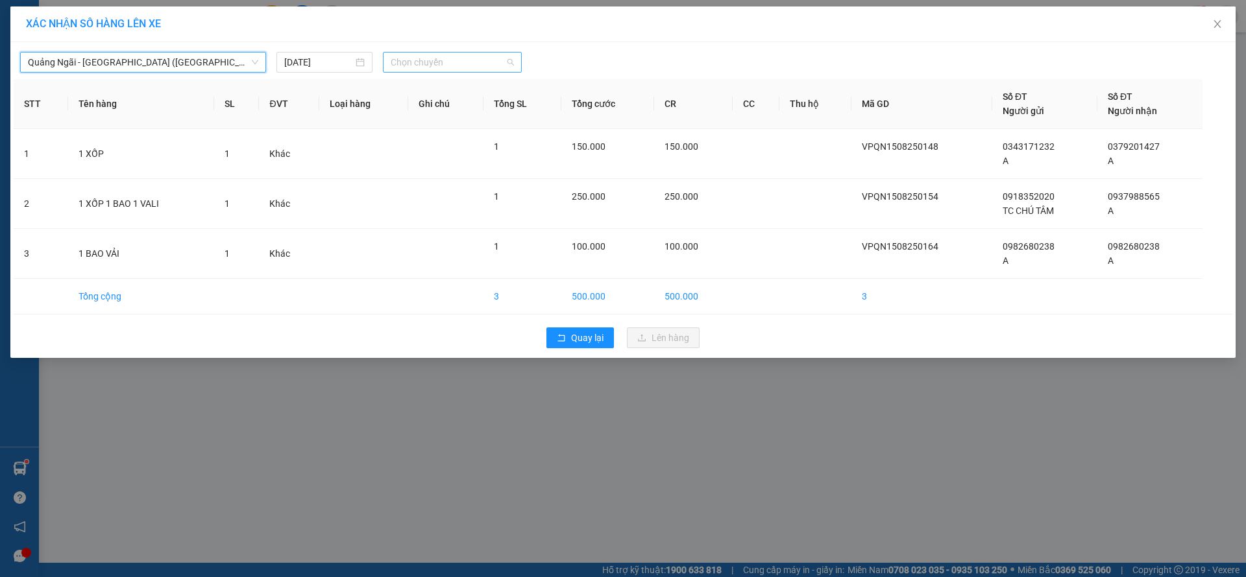
drag, startPoint x: 385, startPoint y: 68, endPoint x: 415, endPoint y: 65, distance: 29.4
click at [389, 68] on div "Chọn chuyến" at bounding box center [452, 62] width 139 height 21
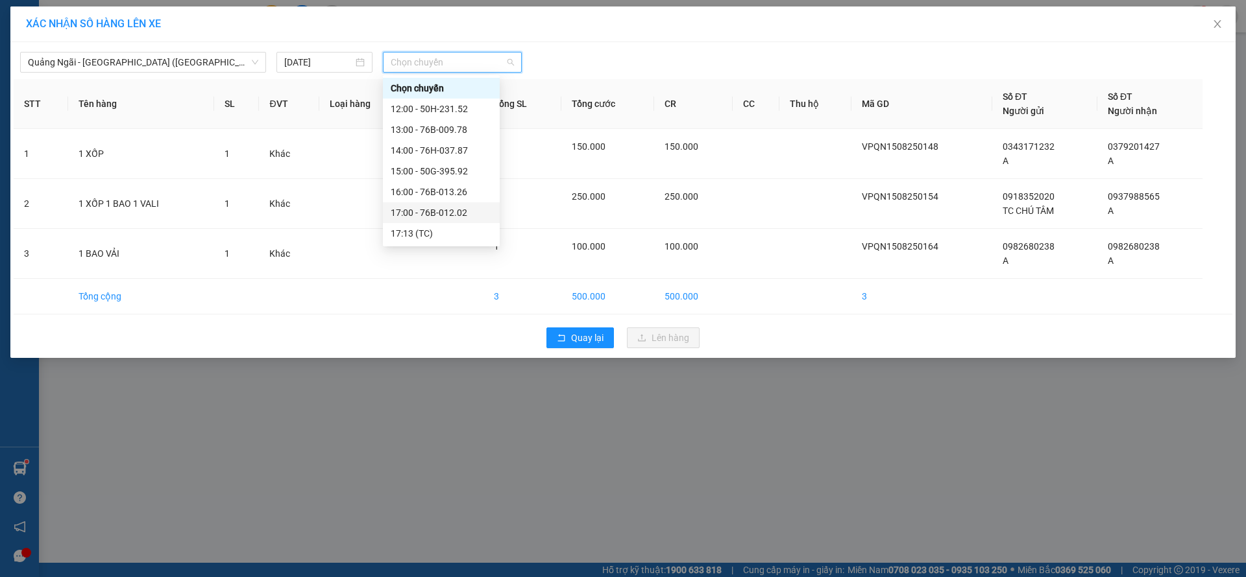
scroll to position [62, 0]
click at [449, 172] on div "17:13 (TC)" at bounding box center [441, 171] width 101 height 14
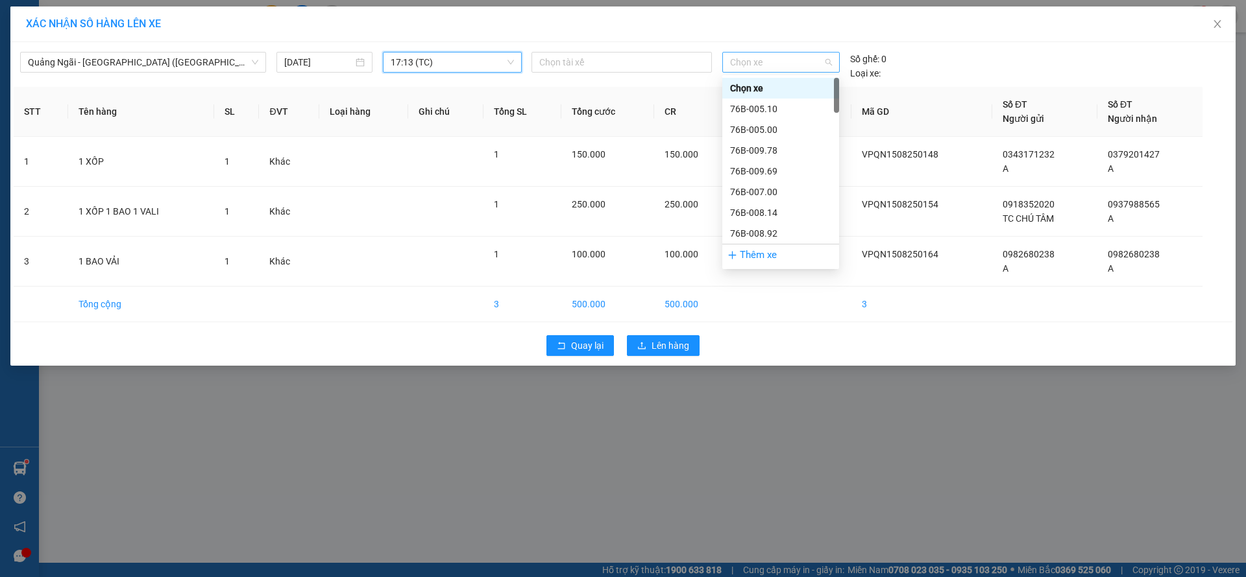
click at [790, 60] on span "Chọn xe" at bounding box center [780, 62] width 101 height 19
type input "41"
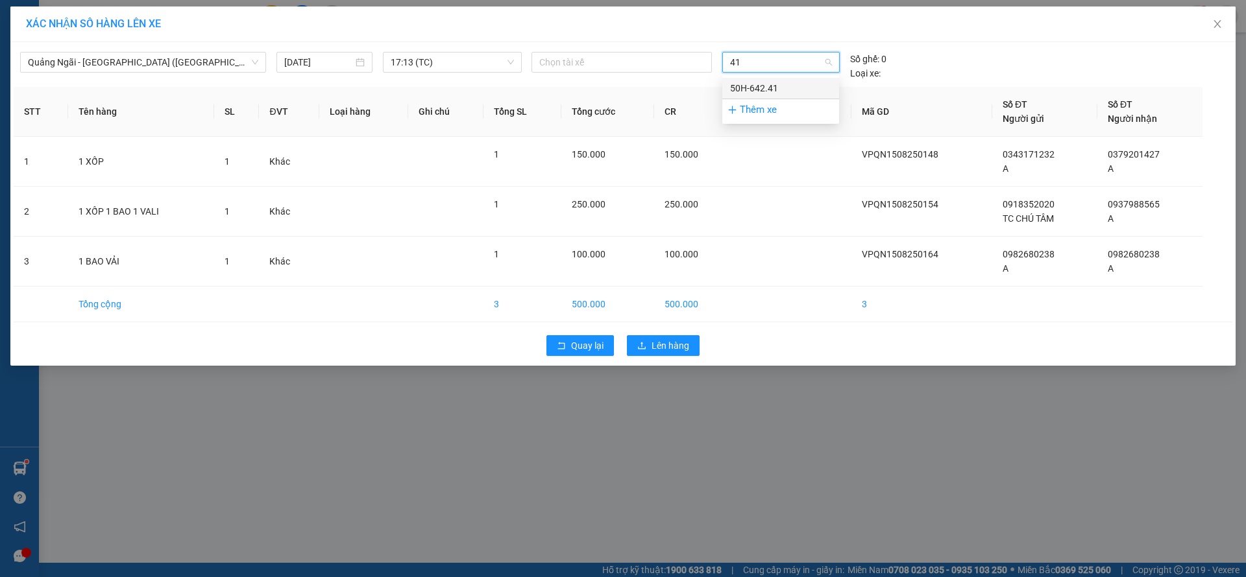
click at [755, 86] on div "50H-642.41" at bounding box center [780, 88] width 101 height 14
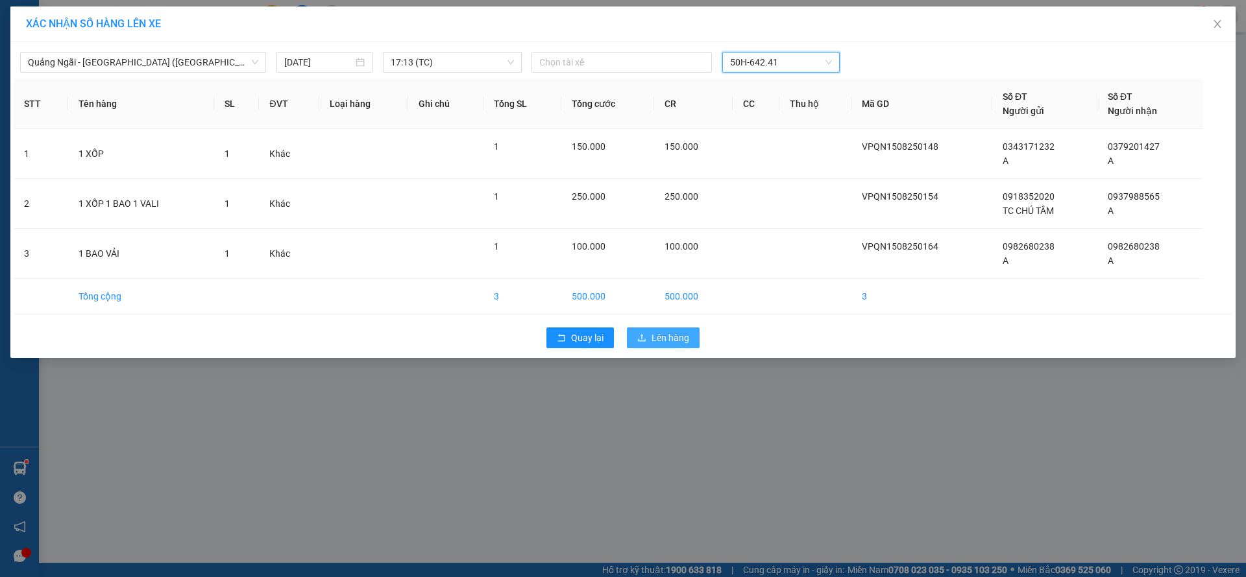
click at [665, 337] on span "Lên hàng" at bounding box center [670, 338] width 38 height 14
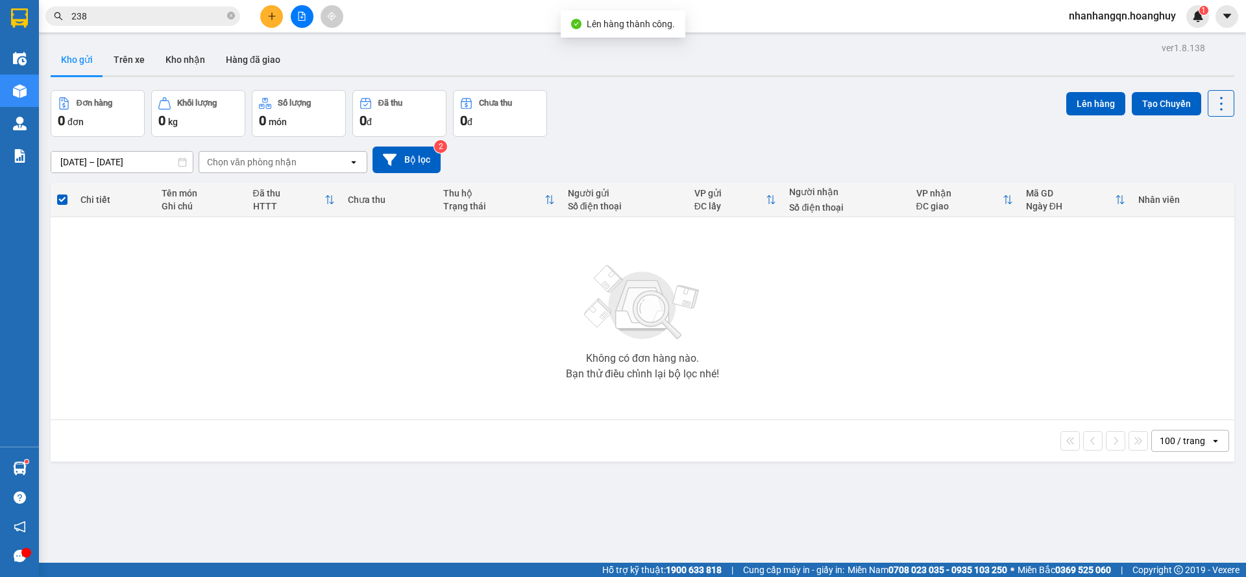
click at [310, 13] on button at bounding box center [302, 16] width 23 height 23
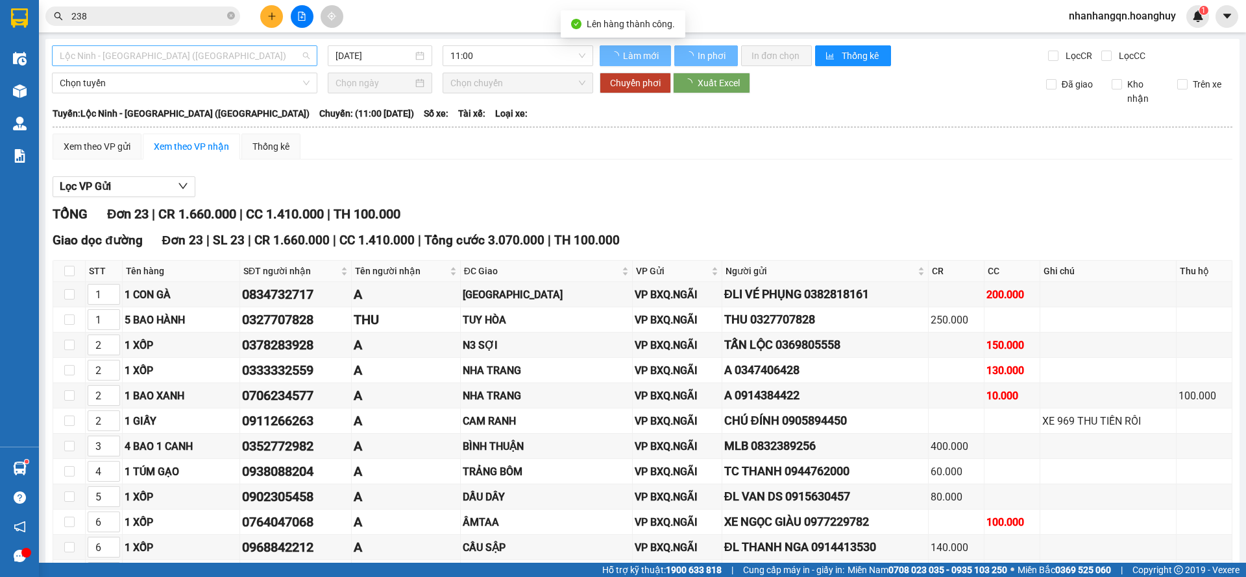
click at [222, 52] on span "Lộc Ninh - [GEOGRAPHIC_DATA] ([GEOGRAPHIC_DATA])" at bounding box center [185, 55] width 250 height 19
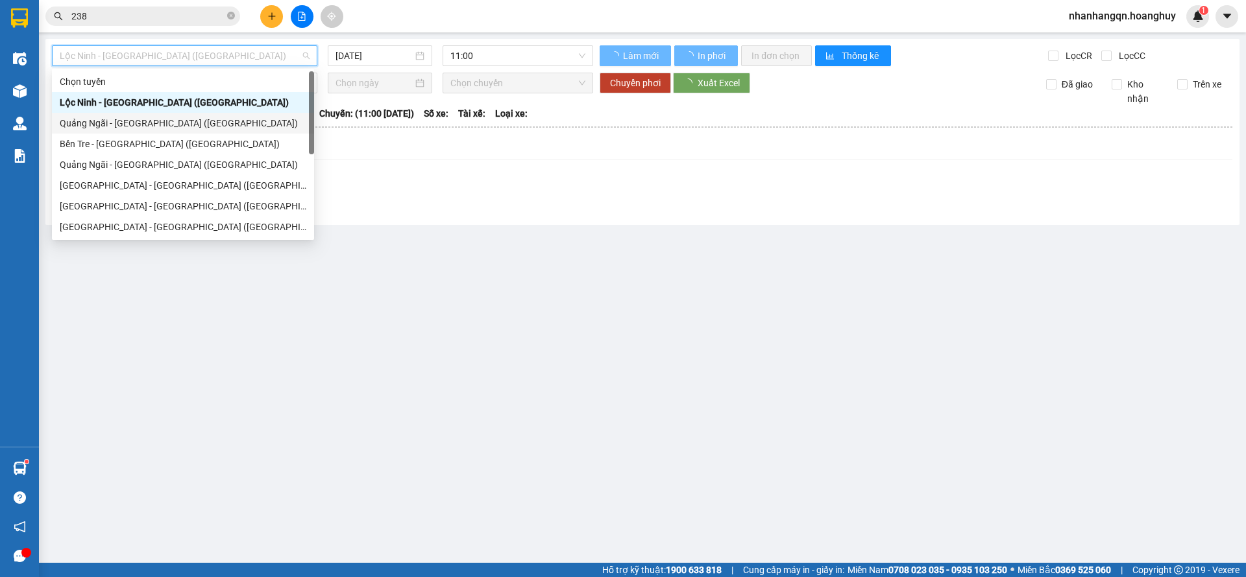
click at [177, 120] on div "Quảng Ngãi - [GEOGRAPHIC_DATA] ([GEOGRAPHIC_DATA])" at bounding box center [183, 123] width 247 height 14
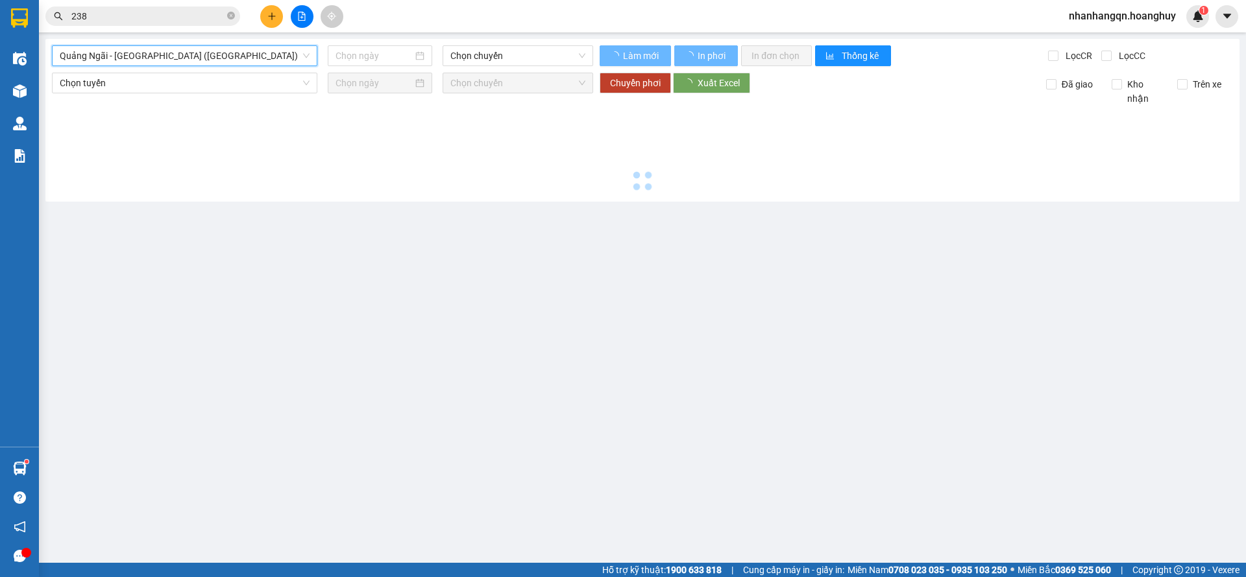
type input "[DATE]"
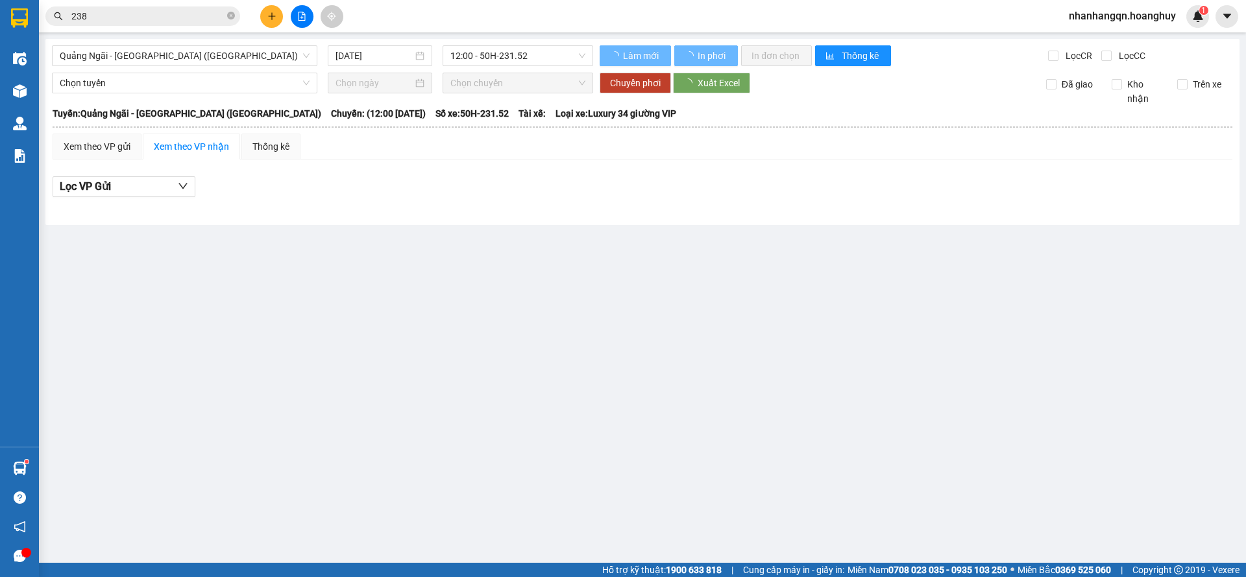
click at [524, 40] on div "[GEOGRAPHIC_DATA] - [GEOGRAPHIC_DATA] ([GEOGRAPHIC_DATA]) [DATE] 12:00 - 50H-23…" at bounding box center [642, 132] width 1194 height 186
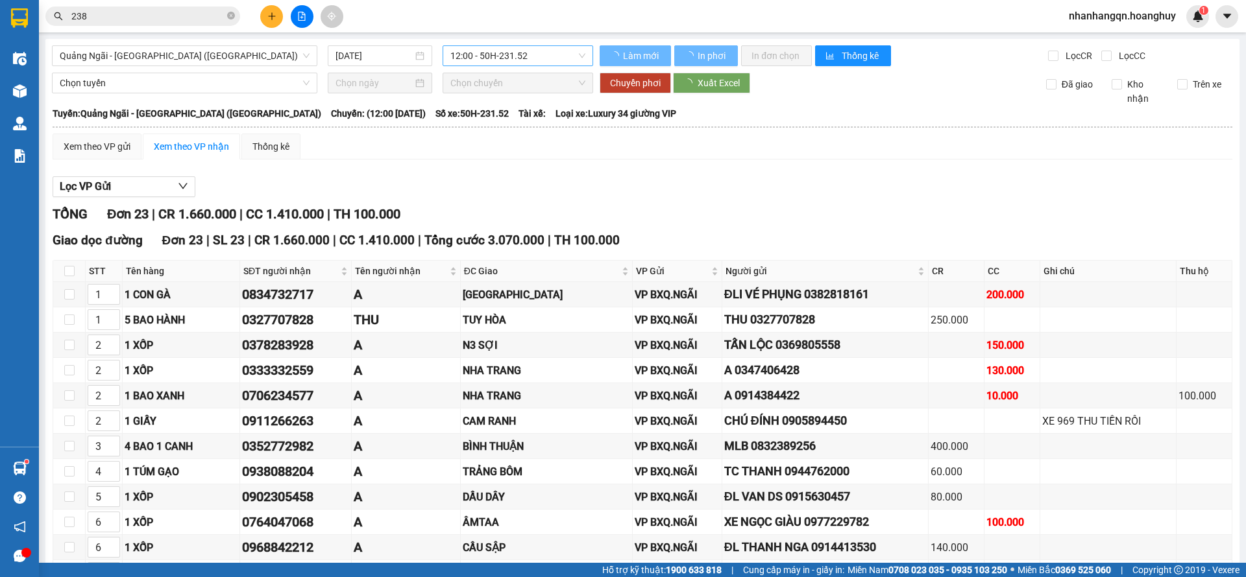
click at [524, 43] on div "[GEOGRAPHIC_DATA] - [GEOGRAPHIC_DATA] ([GEOGRAPHIC_DATA]) [DATE] 12:00 - 50H-23…" at bounding box center [642, 482] width 1194 height 886
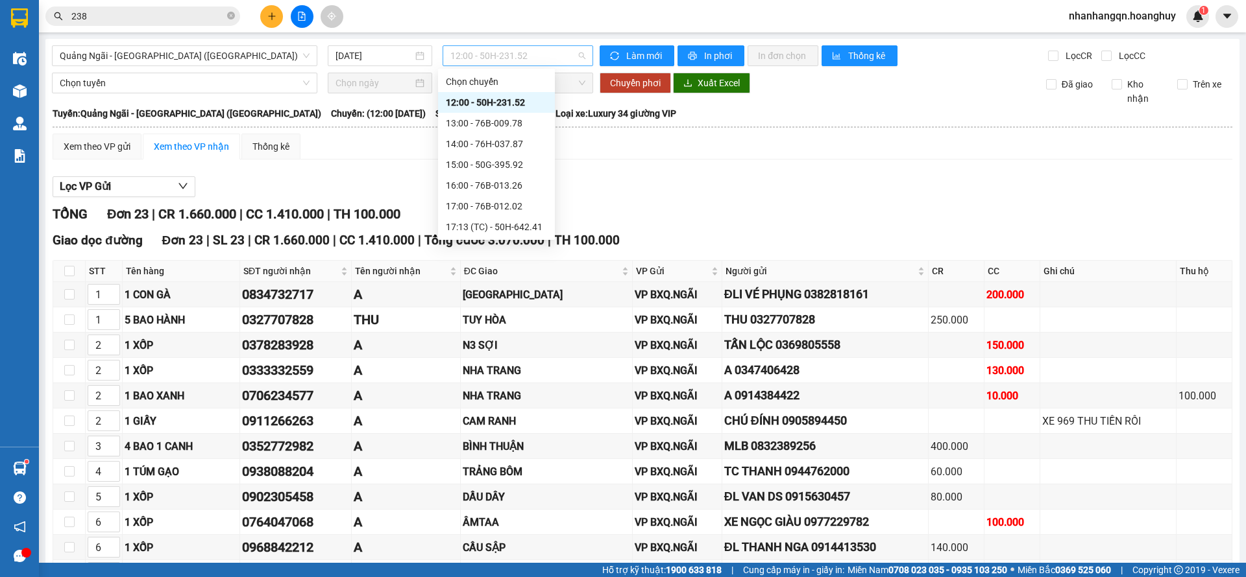
click at [524, 49] on span "12:00 - 50H-231.52" at bounding box center [517, 55] width 135 height 19
click at [506, 166] on div "17:13 (TC) - 50H-642.41" at bounding box center [496, 165] width 101 height 14
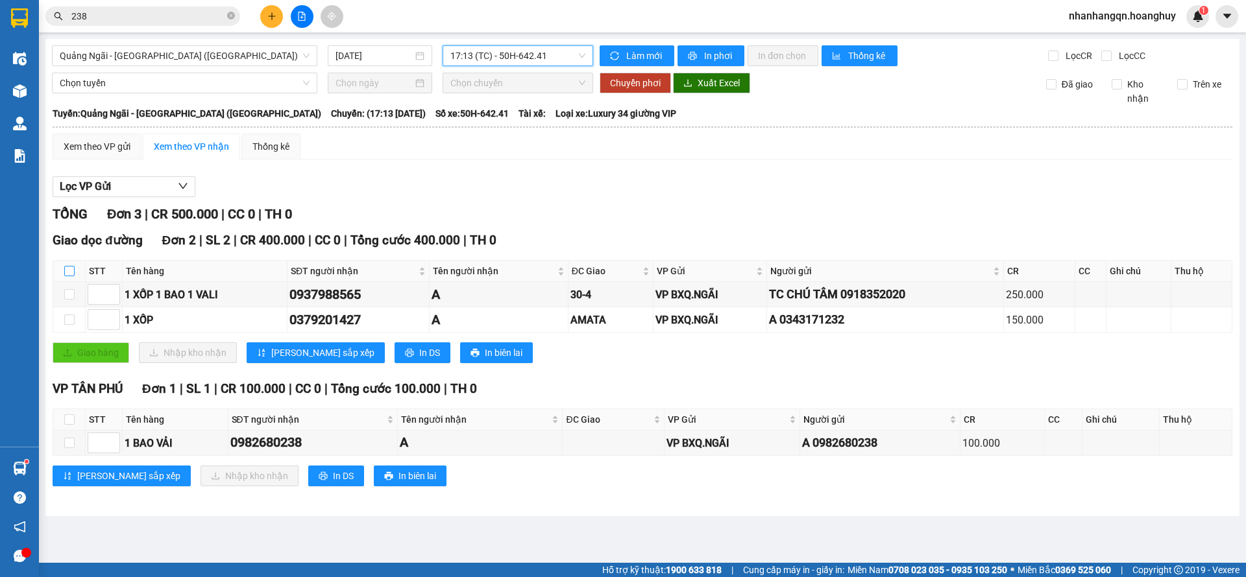
click at [71, 271] on input "checkbox" at bounding box center [69, 271] width 10 height 10
checkbox input "true"
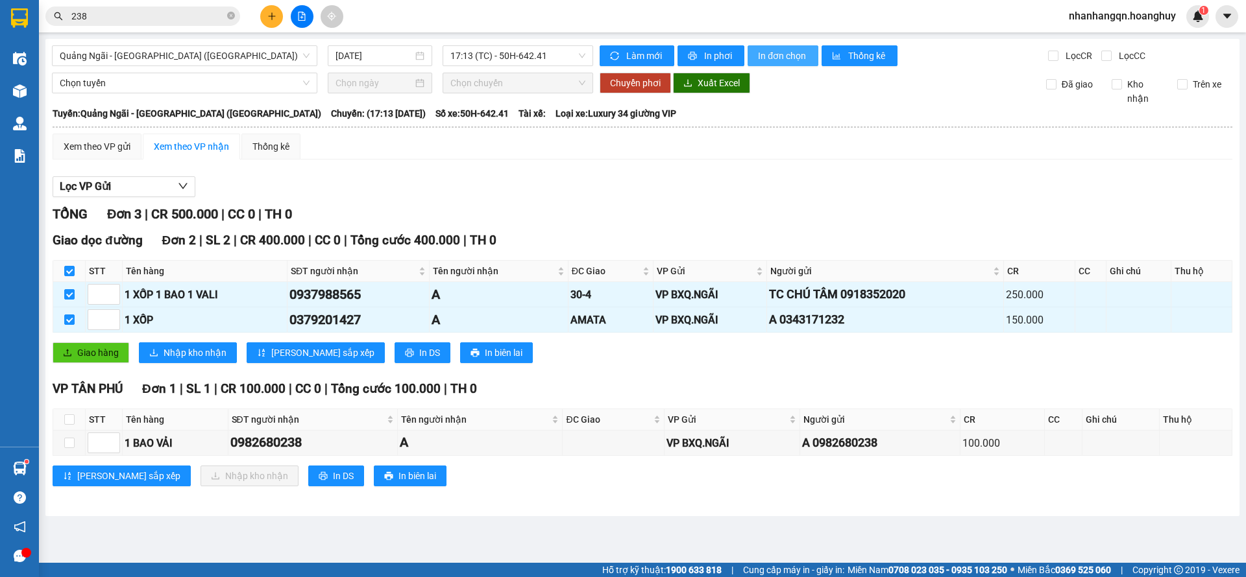
click at [762, 57] on span "In đơn chọn" at bounding box center [783, 56] width 50 height 14
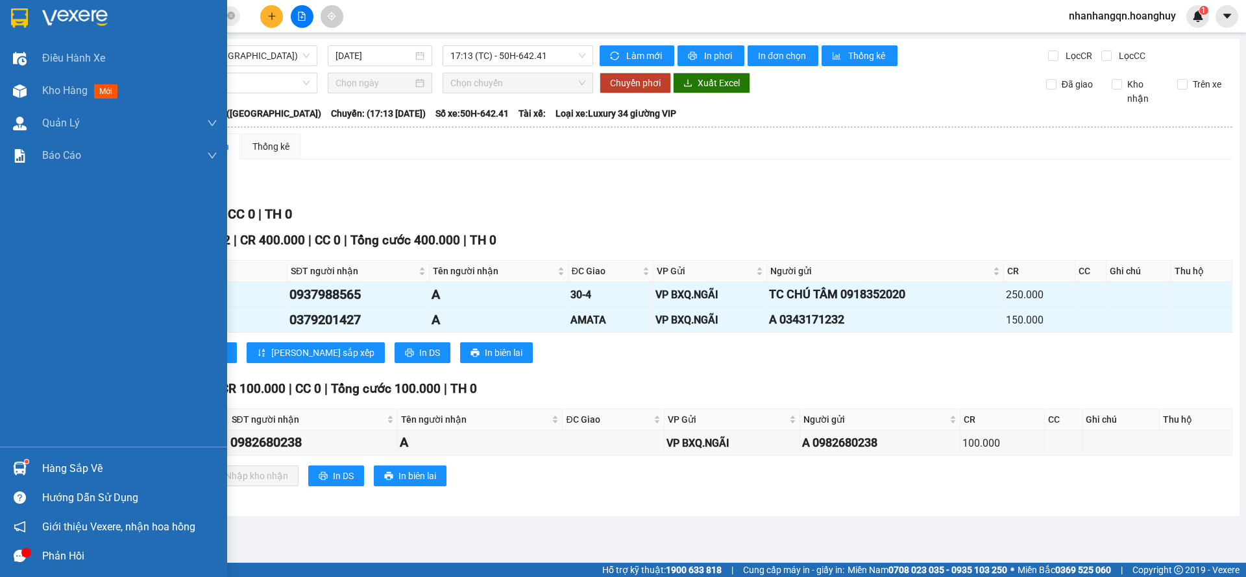
click at [9, 12] on div at bounding box center [19, 17] width 23 height 23
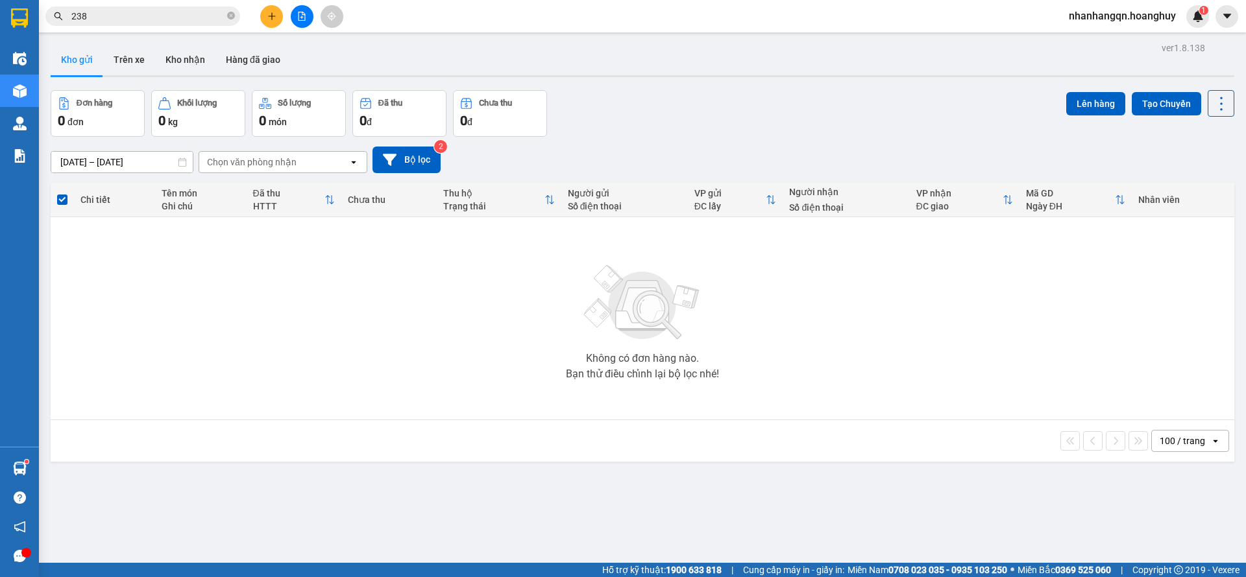
click at [167, 9] on input "238" at bounding box center [147, 16] width 153 height 14
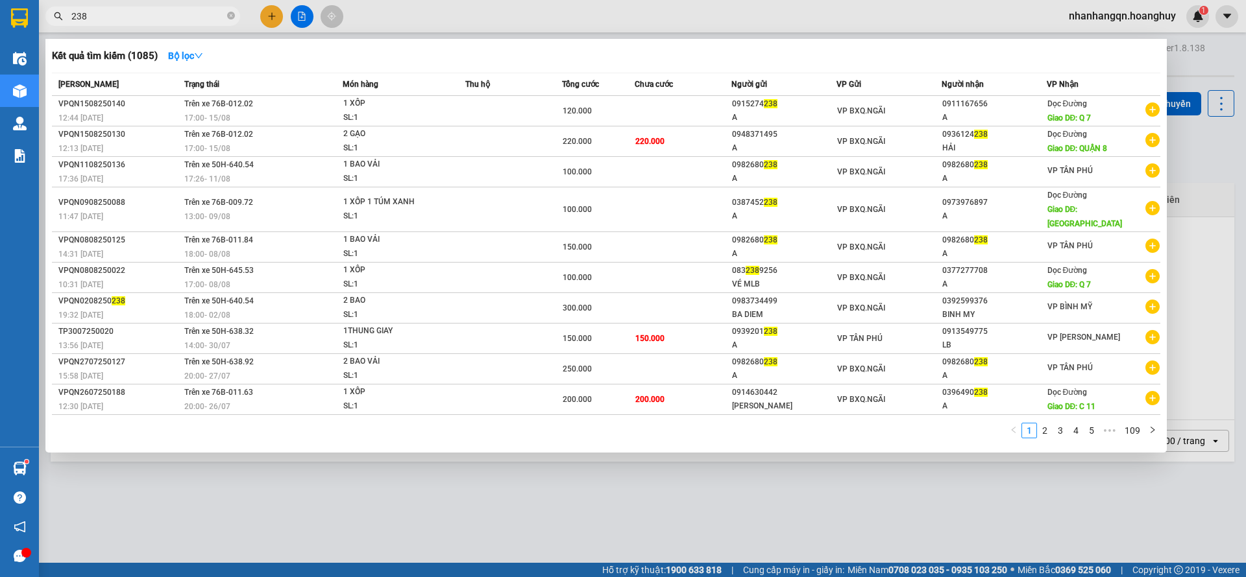
click at [167, 9] on input "238" at bounding box center [147, 16] width 153 height 14
click at [234, 16] on icon "close-circle" at bounding box center [231, 16] width 8 height 8
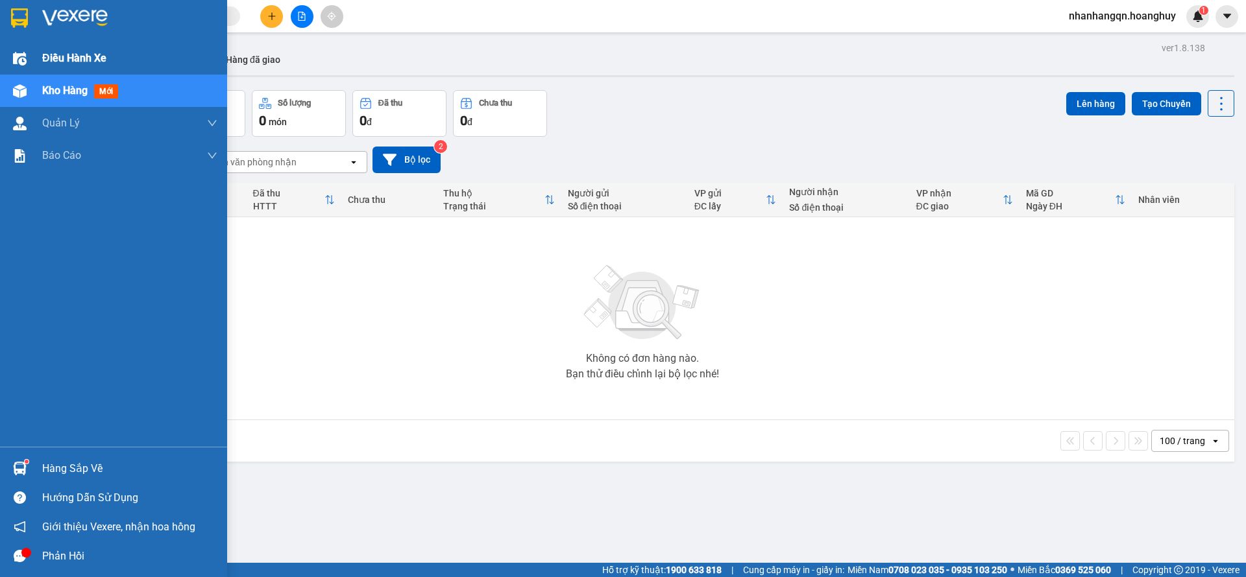
drag, startPoint x: 10, startPoint y: 19, endPoint x: 88, endPoint y: 61, distance: 88.0
click at [10, 19] on div at bounding box center [19, 17] width 23 height 23
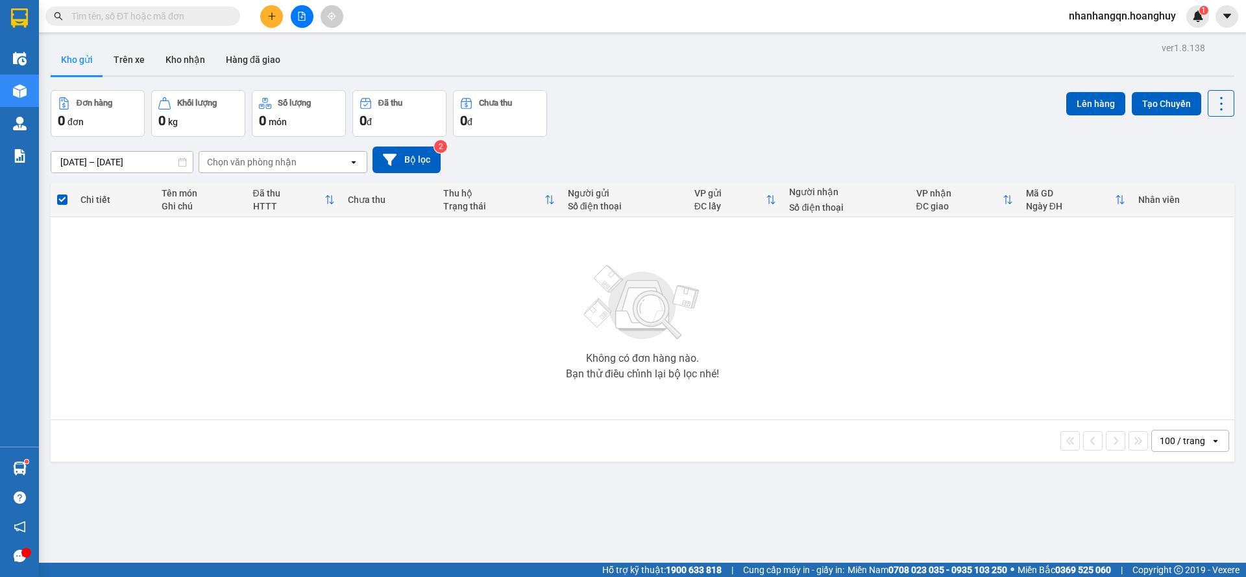
click at [313, 15] on div at bounding box center [301, 16] width 97 height 23
click at [311, 15] on button at bounding box center [302, 16] width 23 height 23
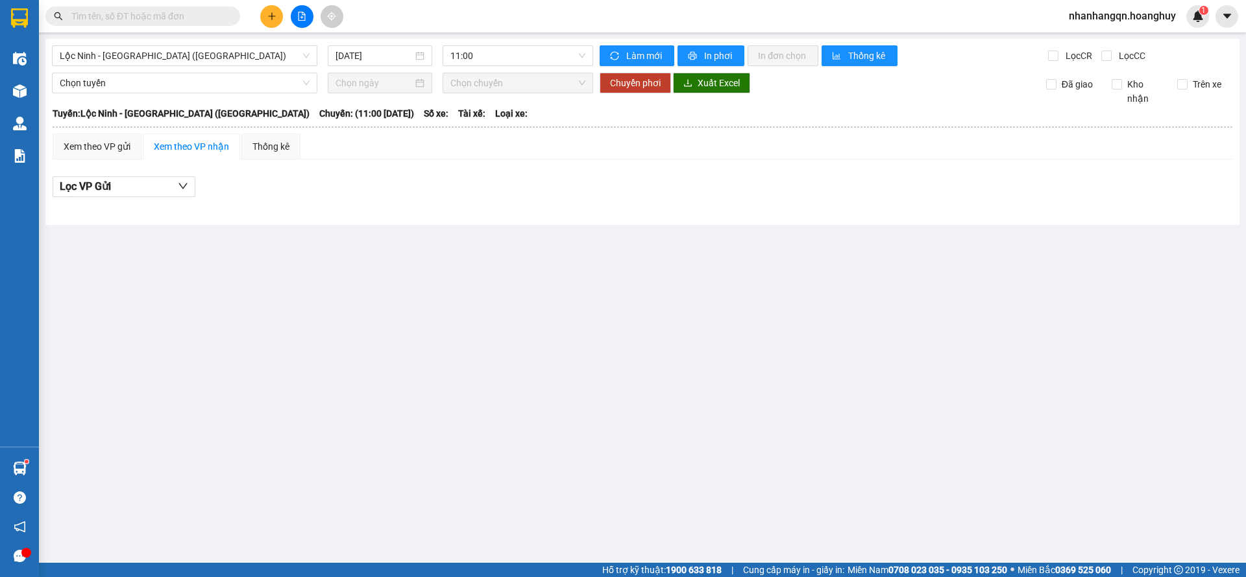
click at [180, 66] on div "[GEOGRAPHIC_DATA] - [GEOGRAPHIC_DATA] ([GEOGRAPHIC_DATA]) [DATE] 11:00 Làm mới …" at bounding box center [642, 132] width 1194 height 186
click at [174, 55] on span "Lộc Ninh - [GEOGRAPHIC_DATA] ([GEOGRAPHIC_DATA])" at bounding box center [185, 55] width 250 height 19
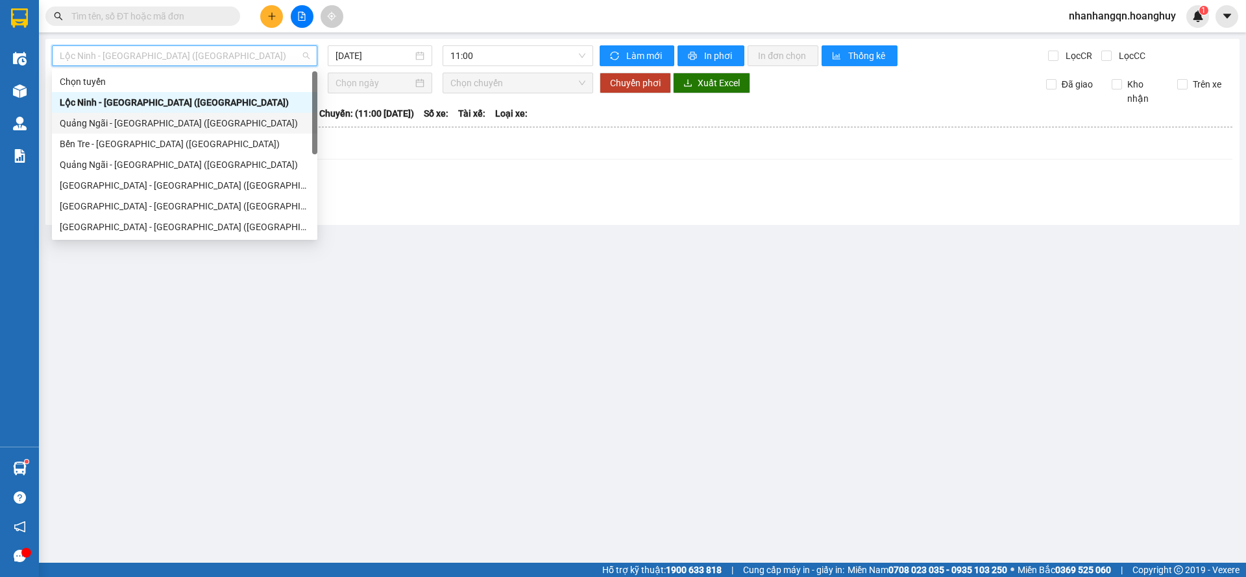
drag, startPoint x: 171, startPoint y: 133, endPoint x: 171, endPoint y: 123, distance: 9.7
click at [171, 123] on div "[GEOGRAPHIC_DATA] tuyến [GEOGRAPHIC_DATA] - [GEOGRAPHIC_DATA] ([GEOGRAPHIC_DATA…" at bounding box center [184, 175] width 265 height 208
click at [171, 123] on div "Quảng Ngãi - [GEOGRAPHIC_DATA] ([GEOGRAPHIC_DATA])" at bounding box center [185, 123] width 250 height 14
type input "[DATE]"
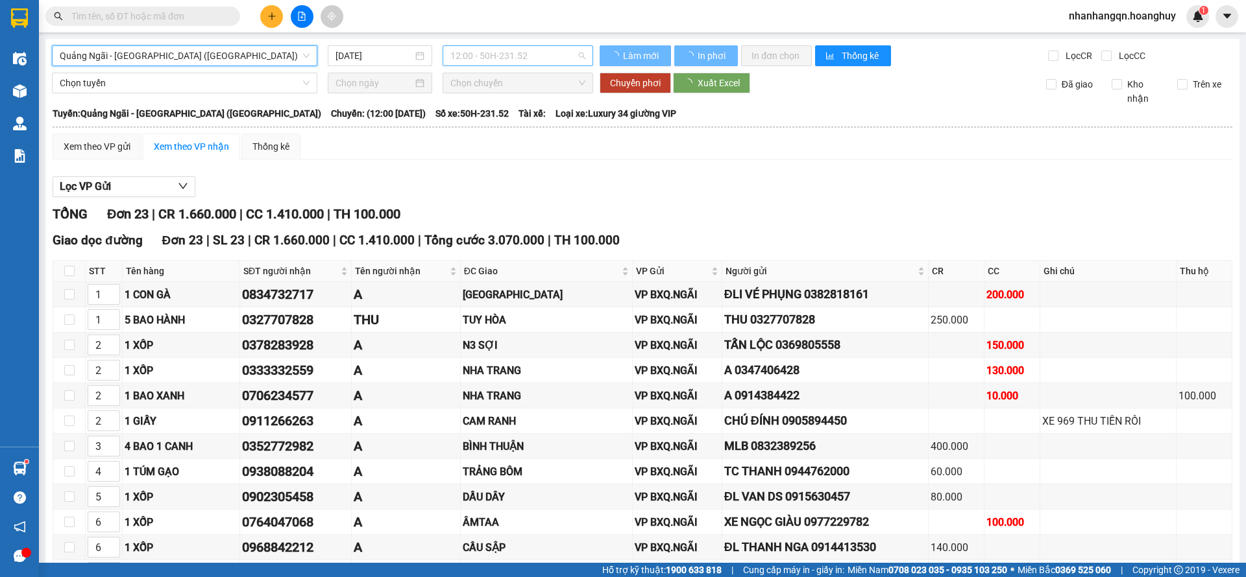
click at [456, 53] on span "12:00 - 50H-231.52" at bounding box center [517, 55] width 135 height 19
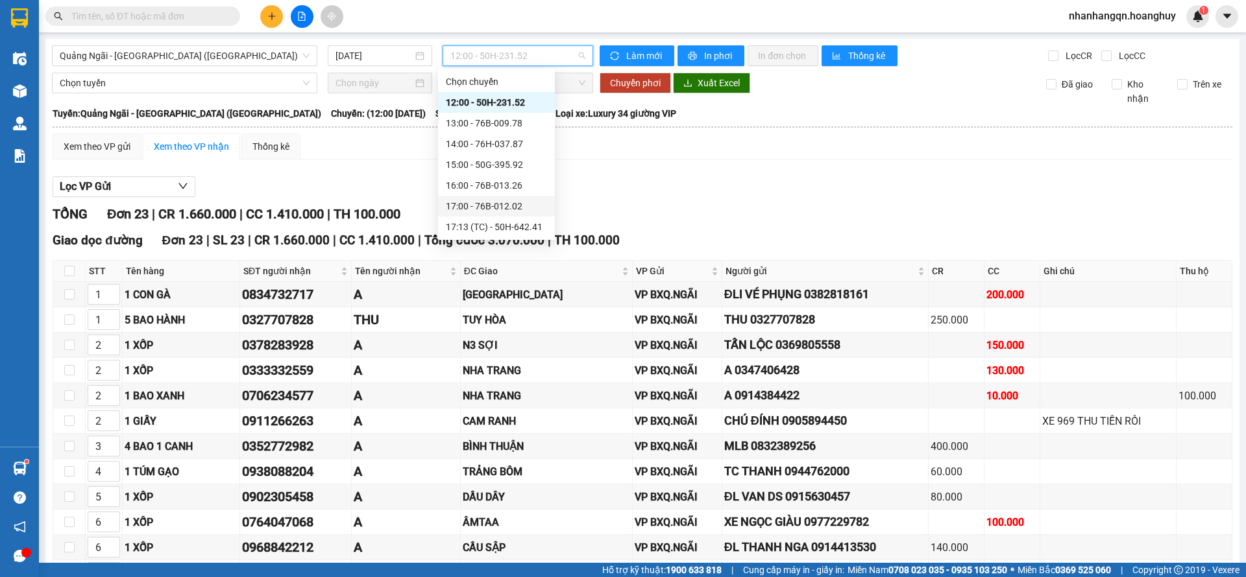
scroll to position [62, 0]
click at [533, 160] on div "17:13 (TC) - 50H-642.41" at bounding box center [496, 165] width 101 height 14
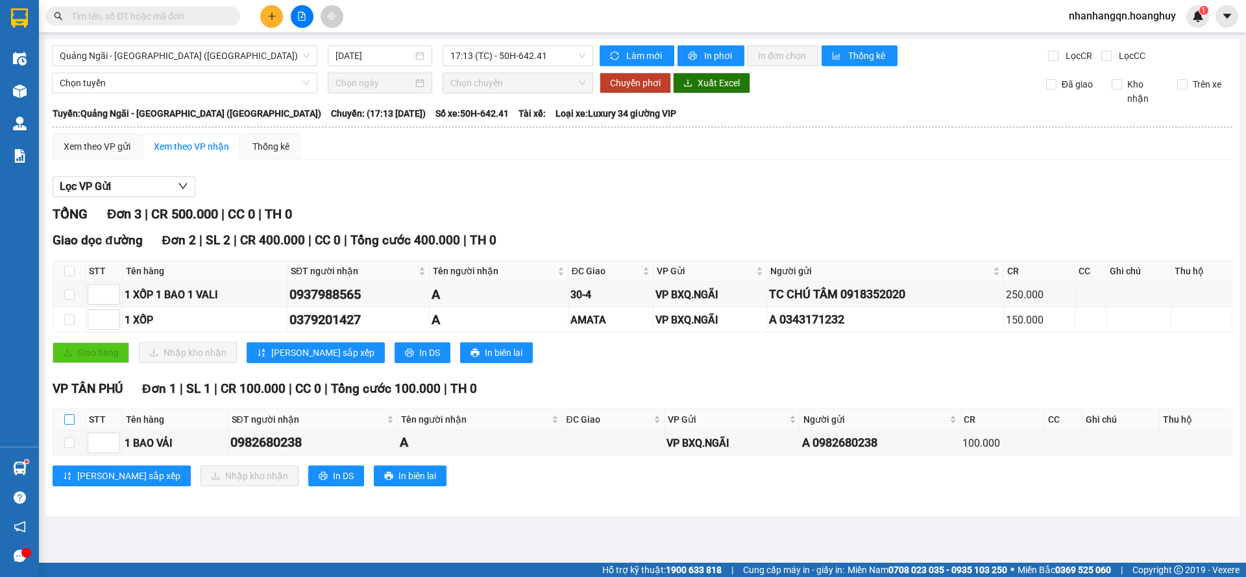
click at [67, 424] on input "checkbox" at bounding box center [69, 420] width 10 height 10
checkbox input "true"
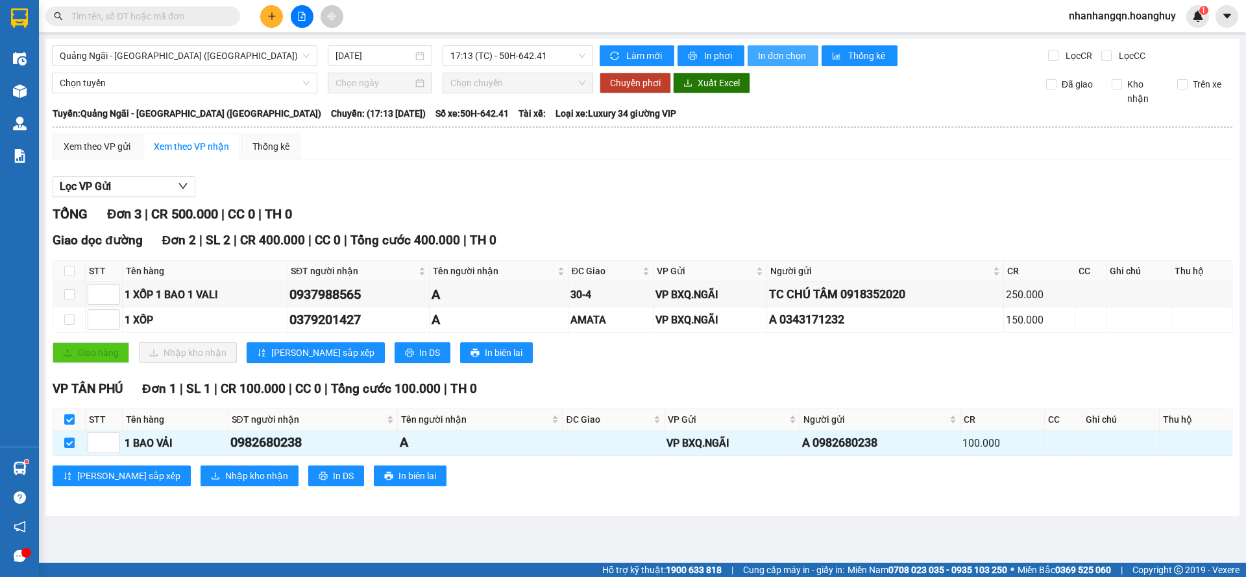
click at [790, 63] on button "In đơn chọn" at bounding box center [782, 55] width 71 height 21
click at [982, 502] on div "TỔNG Đơn 3 | CR 500.000 | CC 0 | TH 0 Giao dọc đường Đơn 2 | SL 2 | CR 400.000 …" at bounding box center [643, 353] width 1180 height 298
